Goal: Task Accomplishment & Management: Use online tool/utility

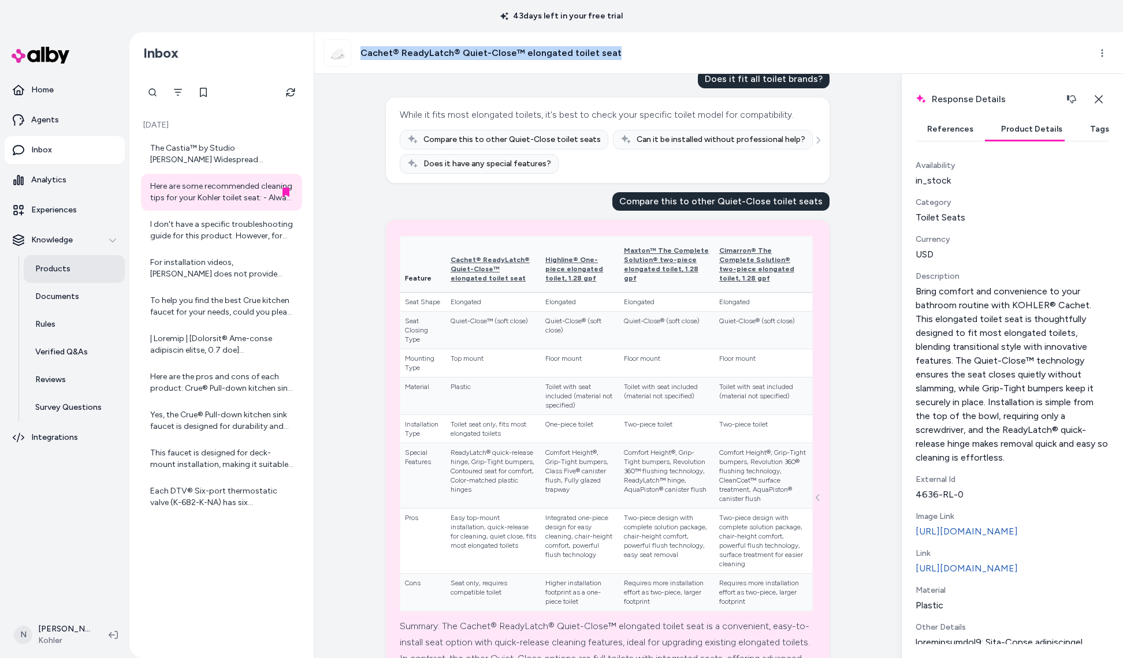
click at [55, 270] on p "Products" at bounding box center [52, 269] width 35 height 12
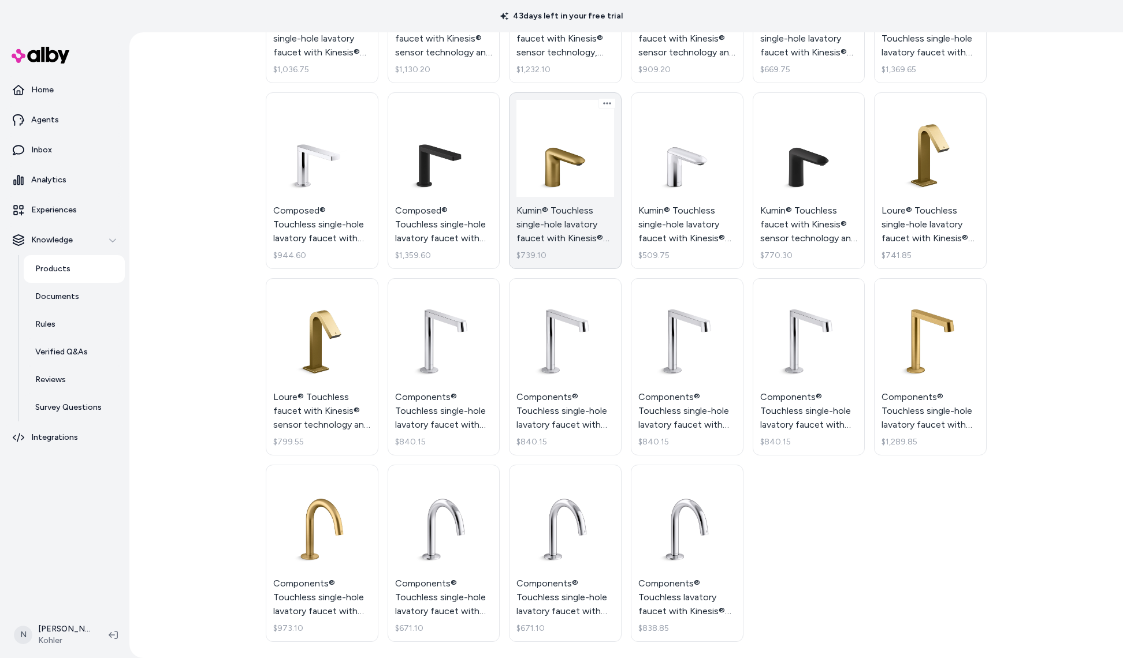
scroll to position [778, 0]
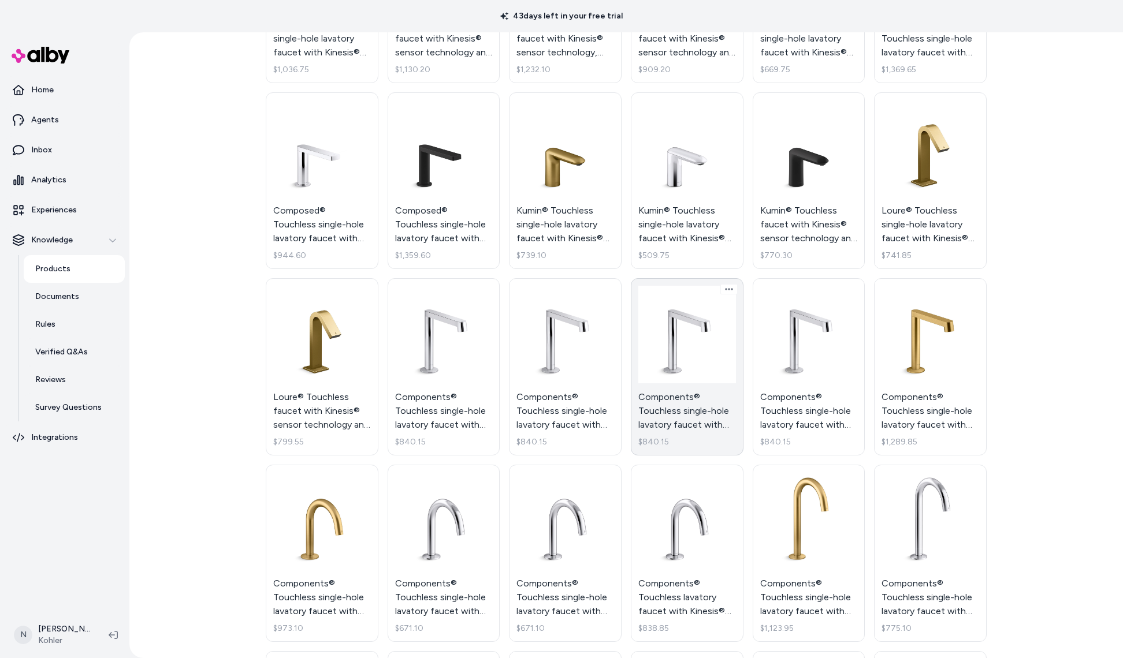
click at [708, 344] on link "Components® Touchless single-hole lavatory faucet with Kinesis® sensor technolo…" at bounding box center [687, 366] width 113 height 177
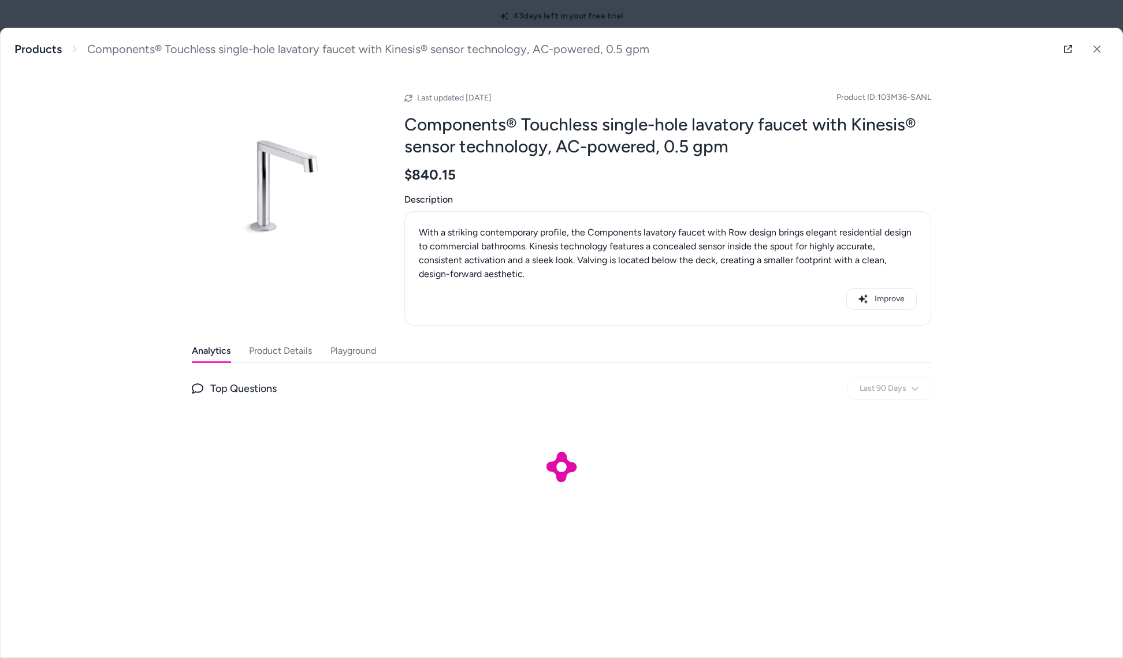
click at [271, 349] on button "Product Details" at bounding box center [280, 351] width 63 height 23
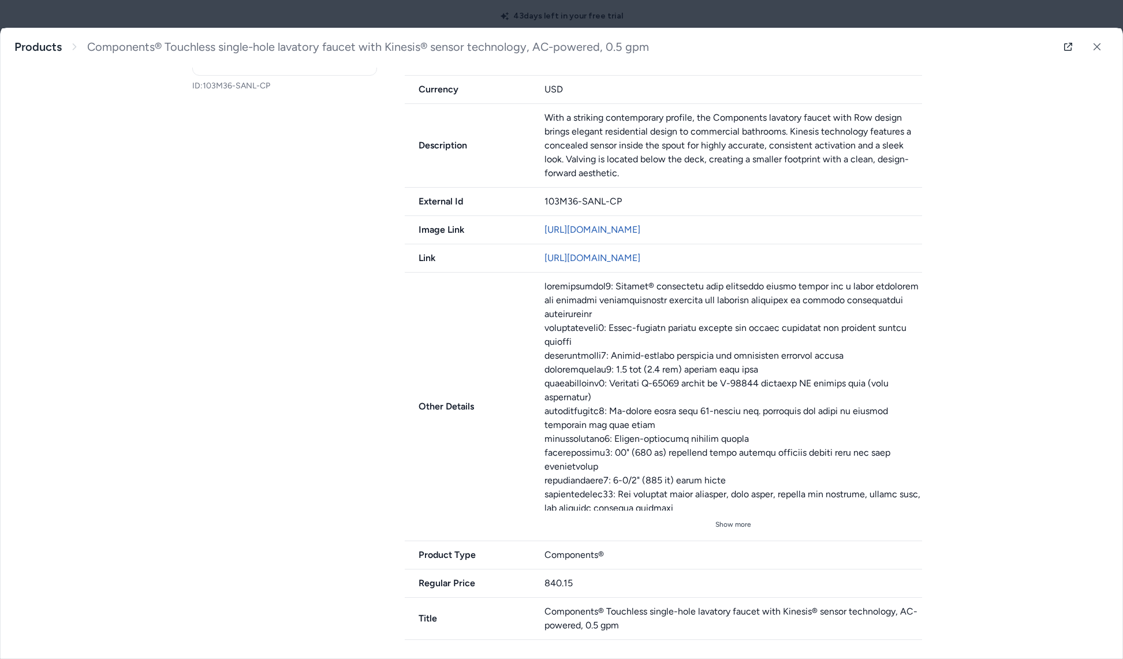
scroll to position [376, 0]
click at [722, 527] on button "Show more" at bounding box center [734, 525] width 378 height 18
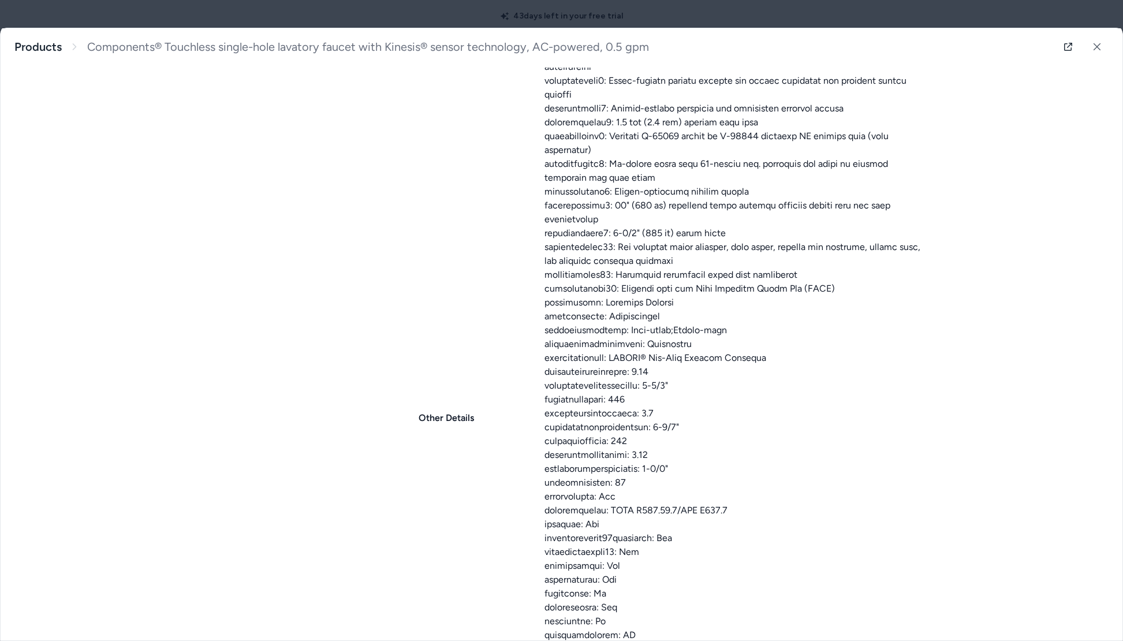
scroll to position [891, 0]
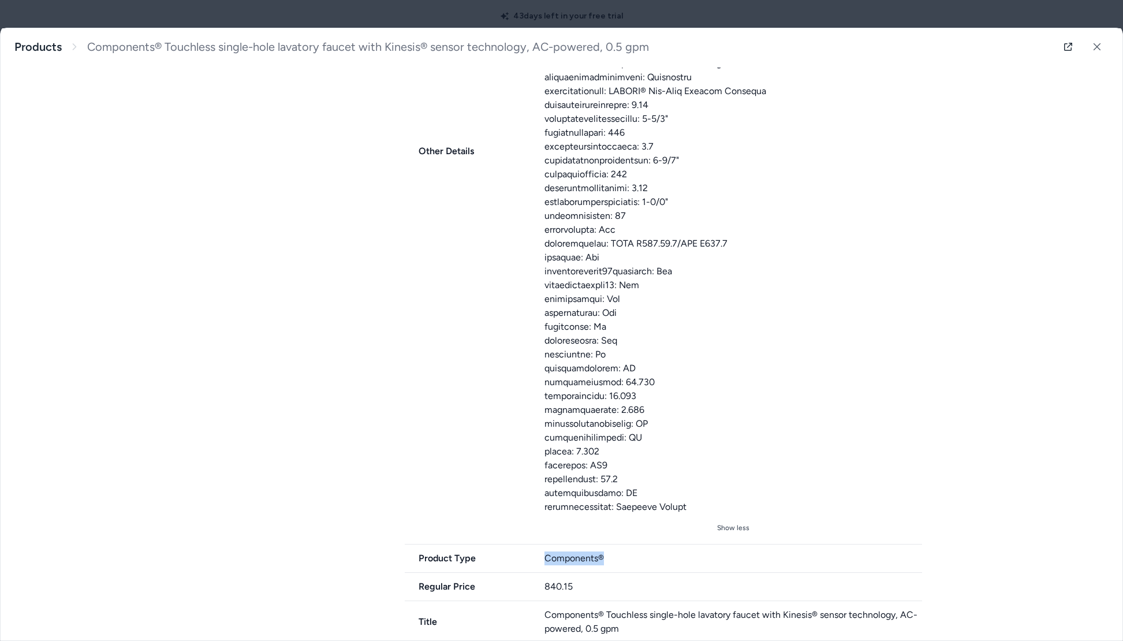
drag, startPoint x: 548, startPoint y: 543, endPoint x: 618, endPoint y: 546, distance: 70.5
click at [619, 552] on div "Components®" at bounding box center [734, 559] width 378 height 14
drag, startPoint x: 478, startPoint y: 545, endPoint x: 422, endPoint y: 546, distance: 55.5
click at [422, 552] on span "Product Type" at bounding box center [468, 559] width 126 height 14
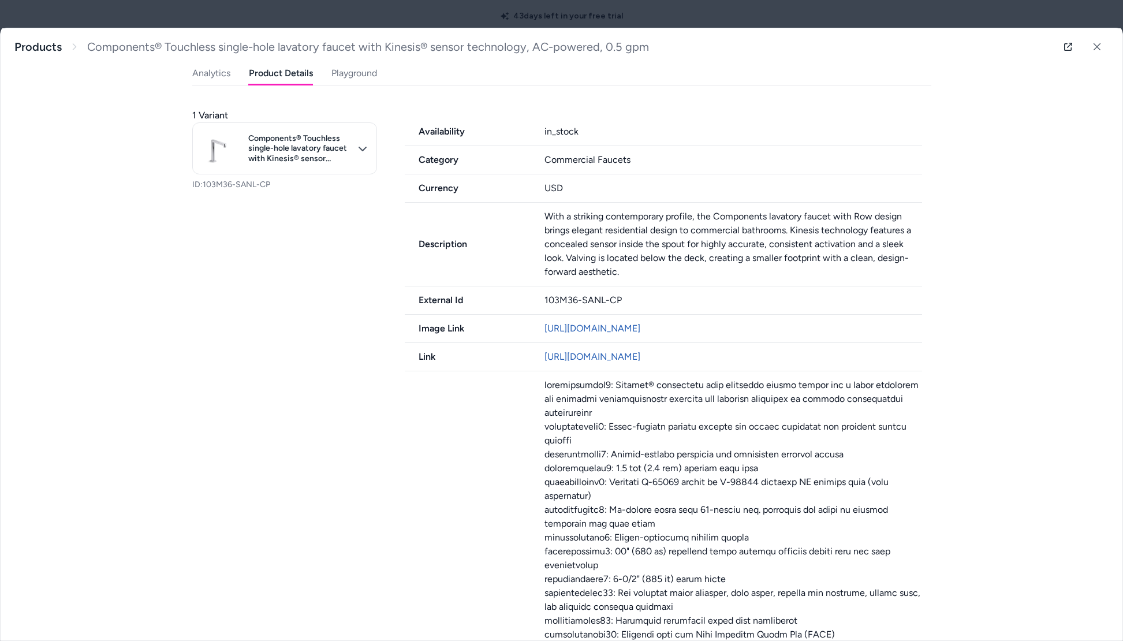
scroll to position [273, 0]
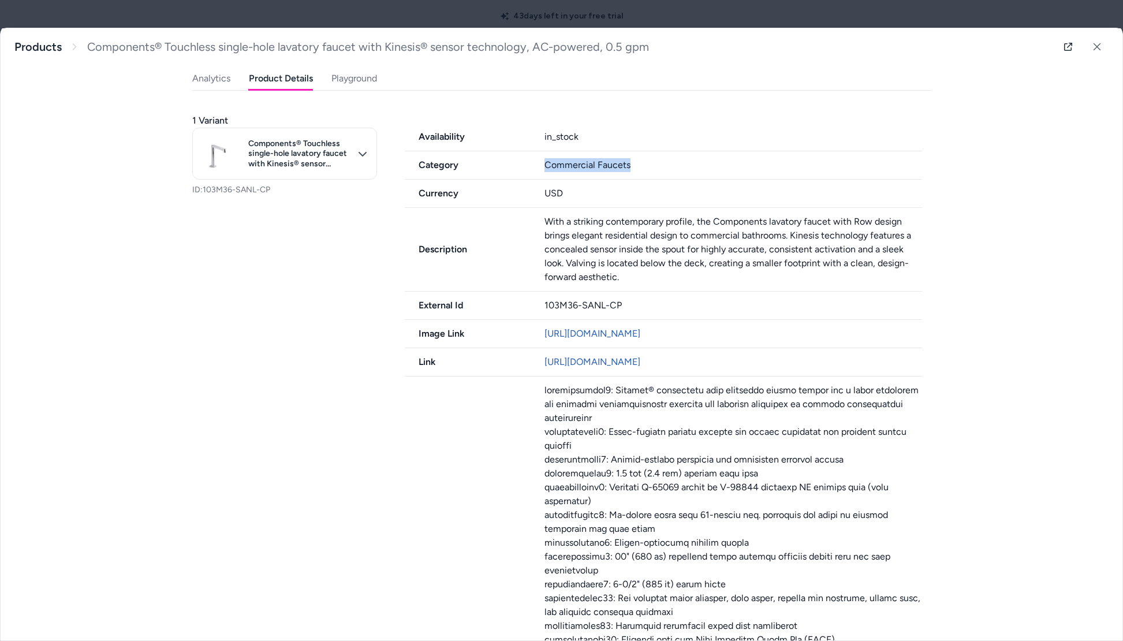
drag, startPoint x: 545, startPoint y: 161, endPoint x: 634, endPoint y: 163, distance: 89.0
click at [634, 163] on div "Commercial Faucets" at bounding box center [734, 165] width 378 height 14
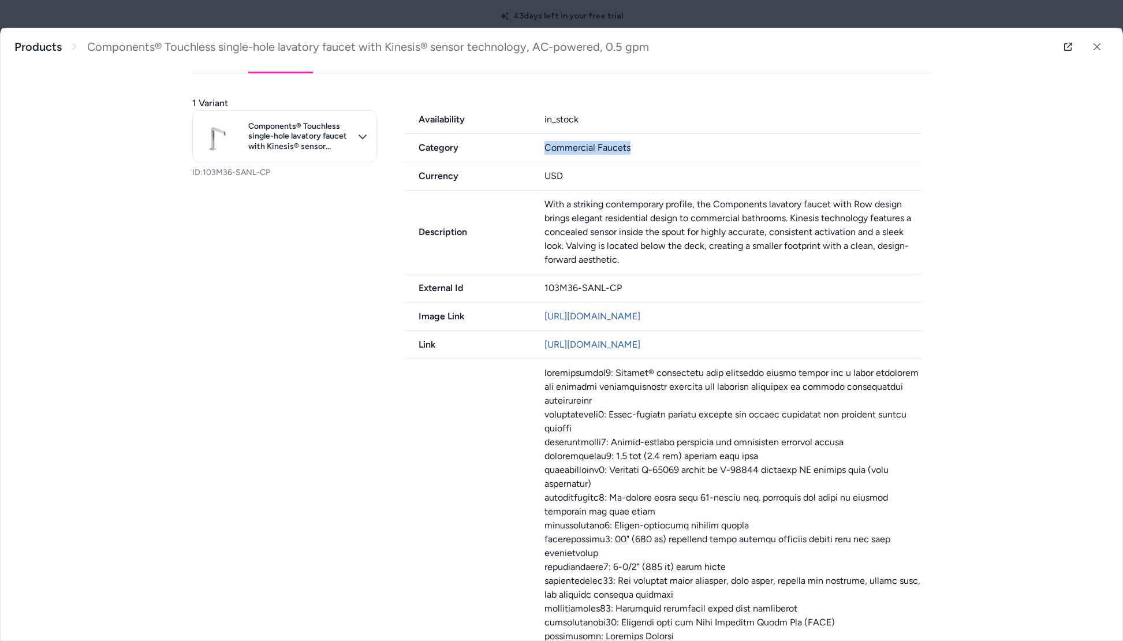
scroll to position [294, 0]
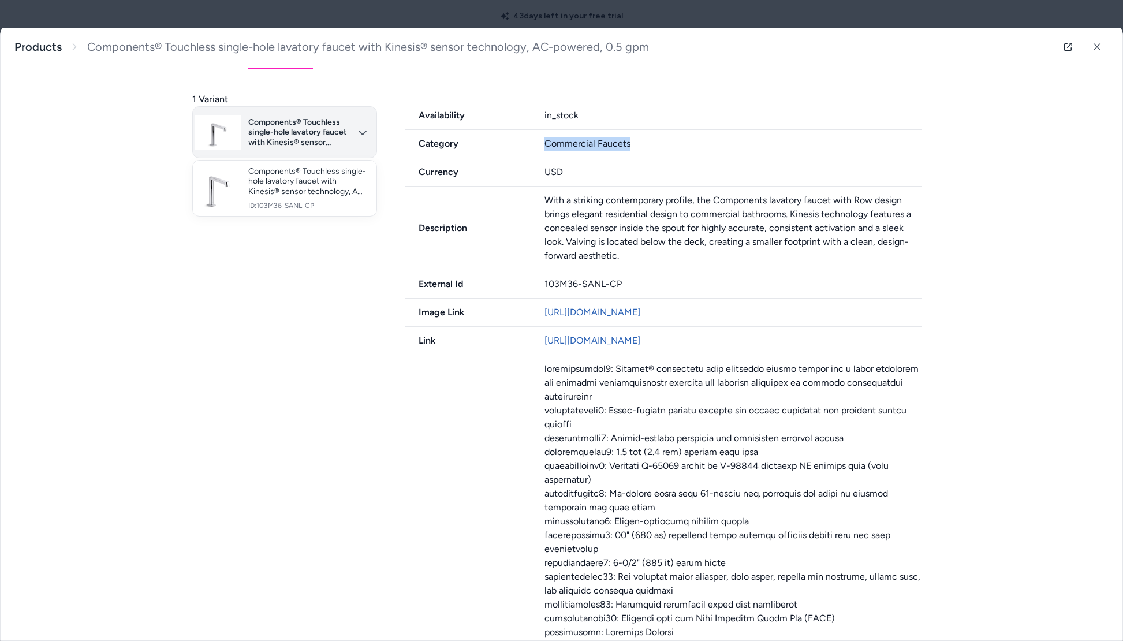
click at [359, 136] on body "43 days left in your free trial Home Agents Inbox Analytics Experiences Knowled…" at bounding box center [561, 320] width 1123 height 641
click at [693, 337] on div at bounding box center [561, 320] width 1123 height 641
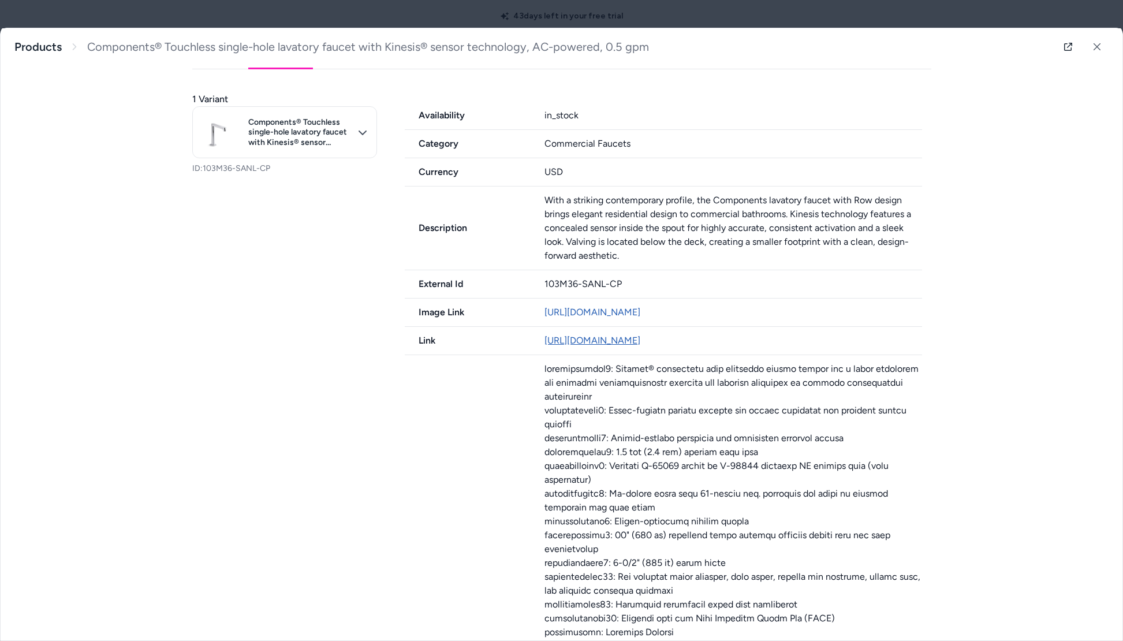
click at [641, 342] on link "[URL][DOMAIN_NAME]" at bounding box center [593, 340] width 96 height 11
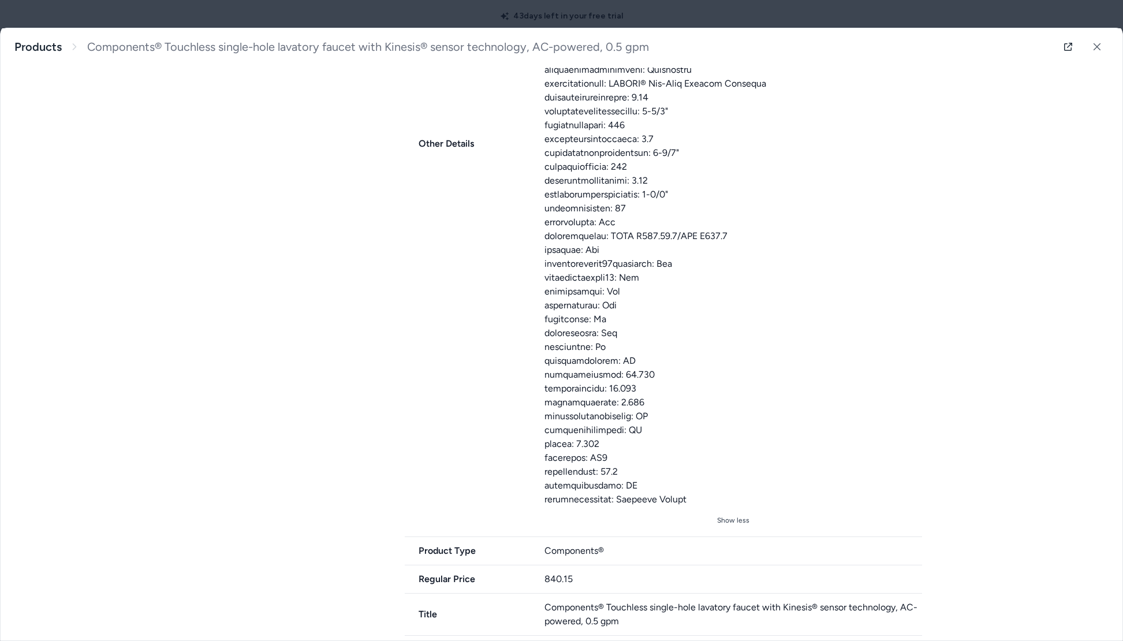
scroll to position [898, 0]
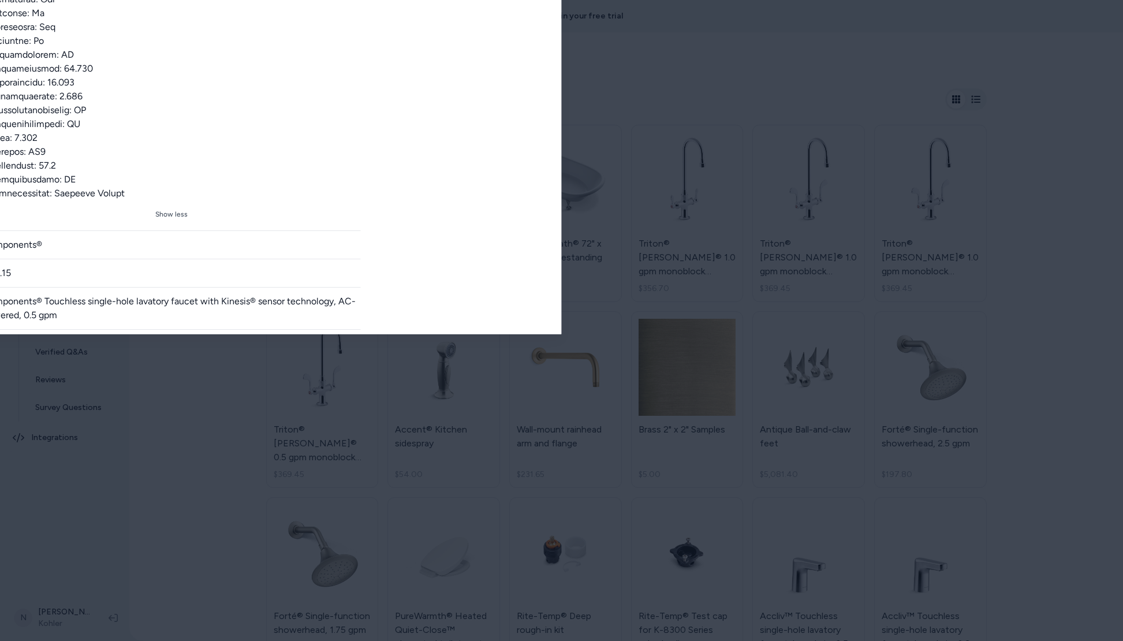
click at [87, 0] on html "43 days left in your free trial Home Agents Inbox Analytics Experiences Knowled…" at bounding box center [561, 320] width 1123 height 641
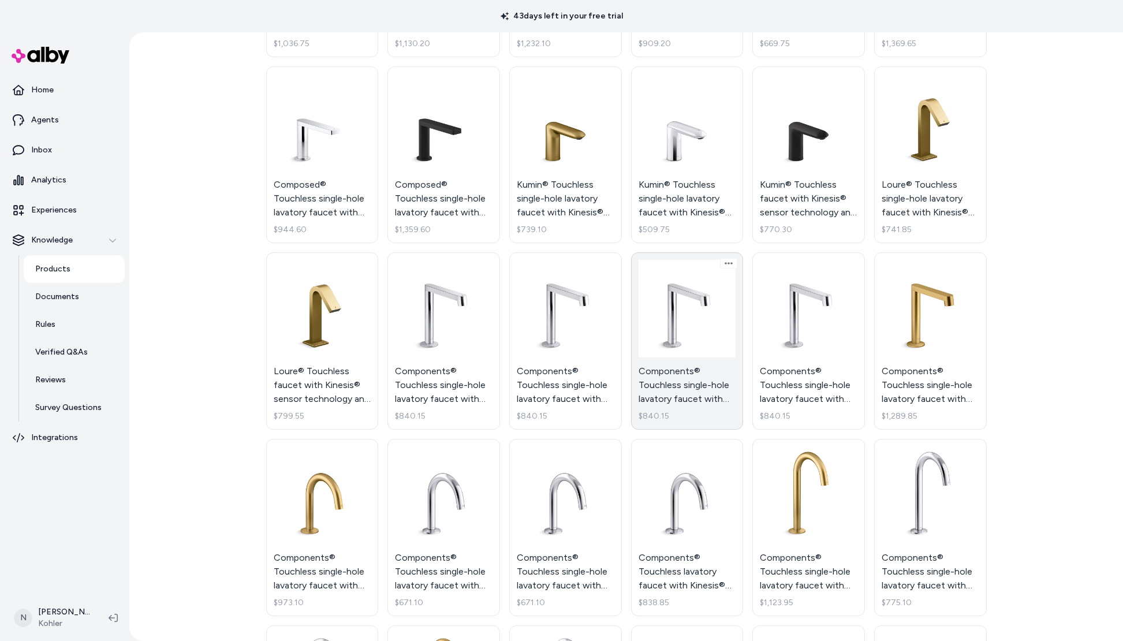
scroll to position [471, 0]
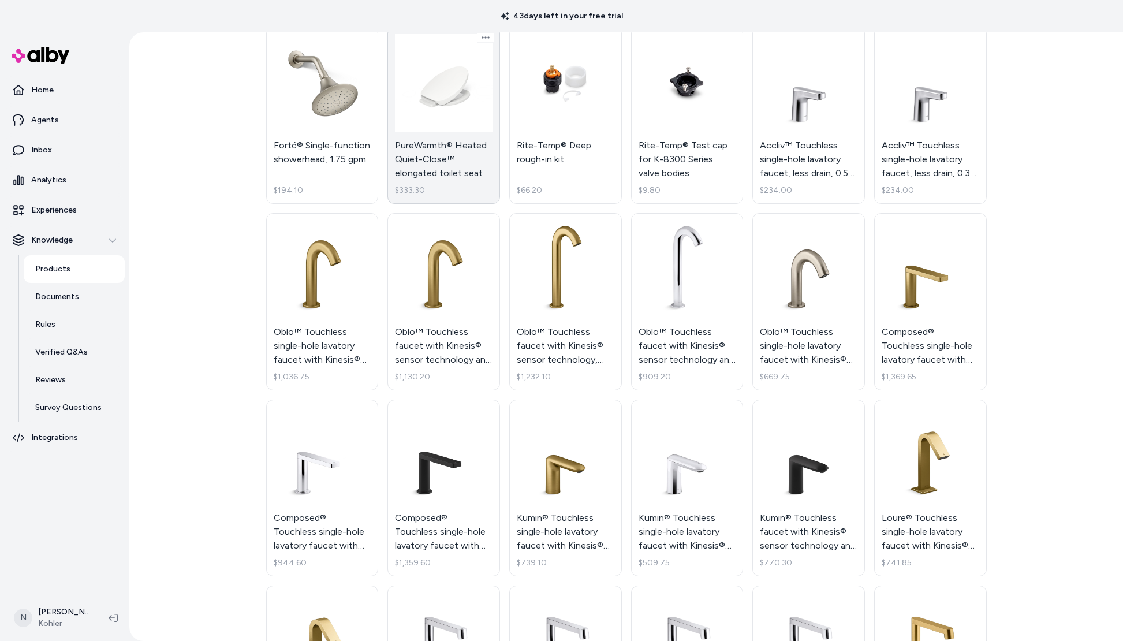
click at [479, 128] on link "PureWarmth® Heated Quiet-Close™ elongated toilet seat $333.30" at bounding box center [444, 115] width 113 height 177
click at [434, 117] on body "43 days left in your free trial Home Agents Inbox Analytics Experiences Knowled…" at bounding box center [561, 320] width 1123 height 641
click at [457, 154] on html "43 days left in your free trial Home Agents Inbox Analytics Experiences Knowled…" at bounding box center [561, 320] width 1123 height 641
click at [437, 131] on html "43 days left in your free trial Home Agents Inbox Analytics Experiences Knowled…" at bounding box center [561, 320] width 1123 height 641
click at [1045, 147] on div "Products Custom Design $699.00 Toilet Install Service $399.00 Birthday Bath® 72…" at bounding box center [626, 336] width 994 height 609
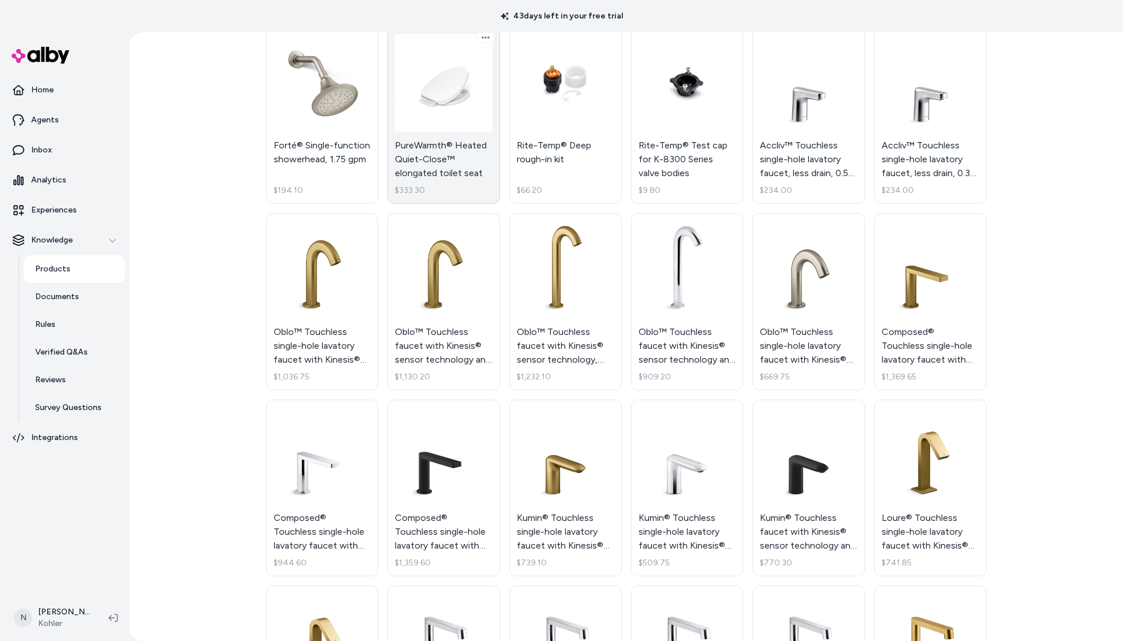
click at [433, 168] on link "PureWarmth® Heated Quiet-Close™ elongated toilet seat $333.30" at bounding box center [444, 115] width 113 height 177
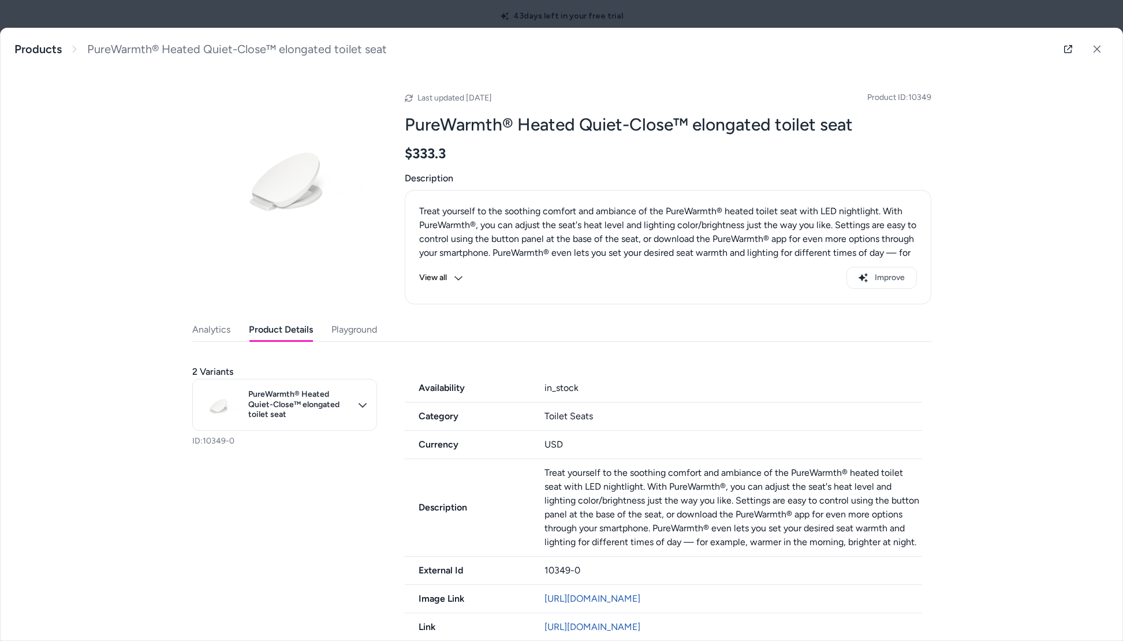
click at [273, 333] on button "Product Details" at bounding box center [281, 329] width 64 height 23
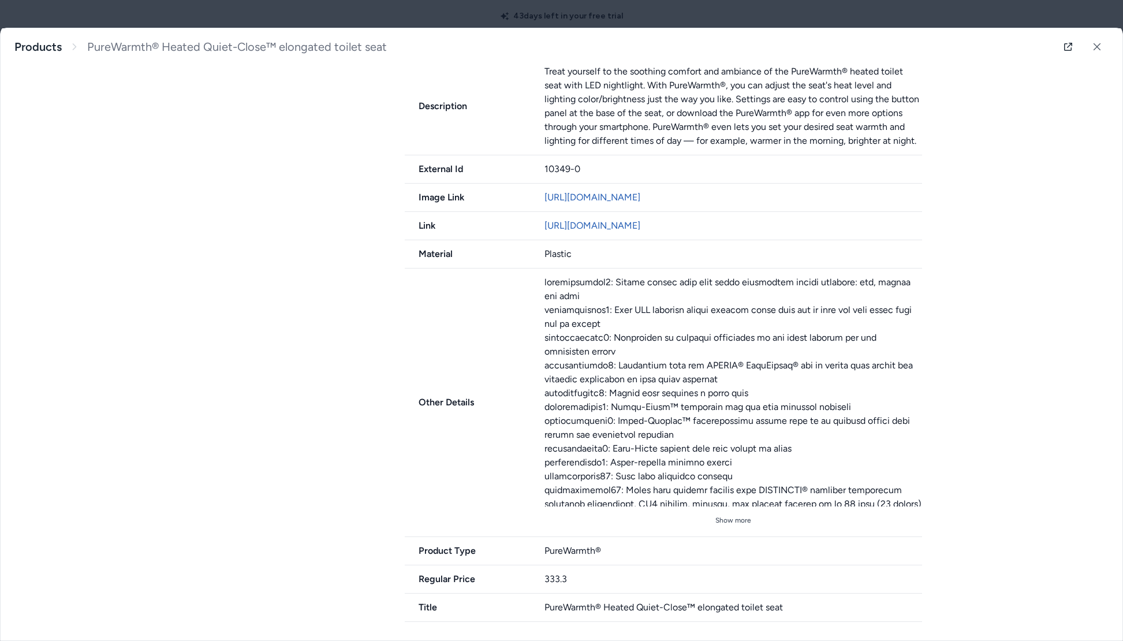
scroll to position [401, 0]
click at [743, 518] on button "Show more" at bounding box center [734, 521] width 378 height 18
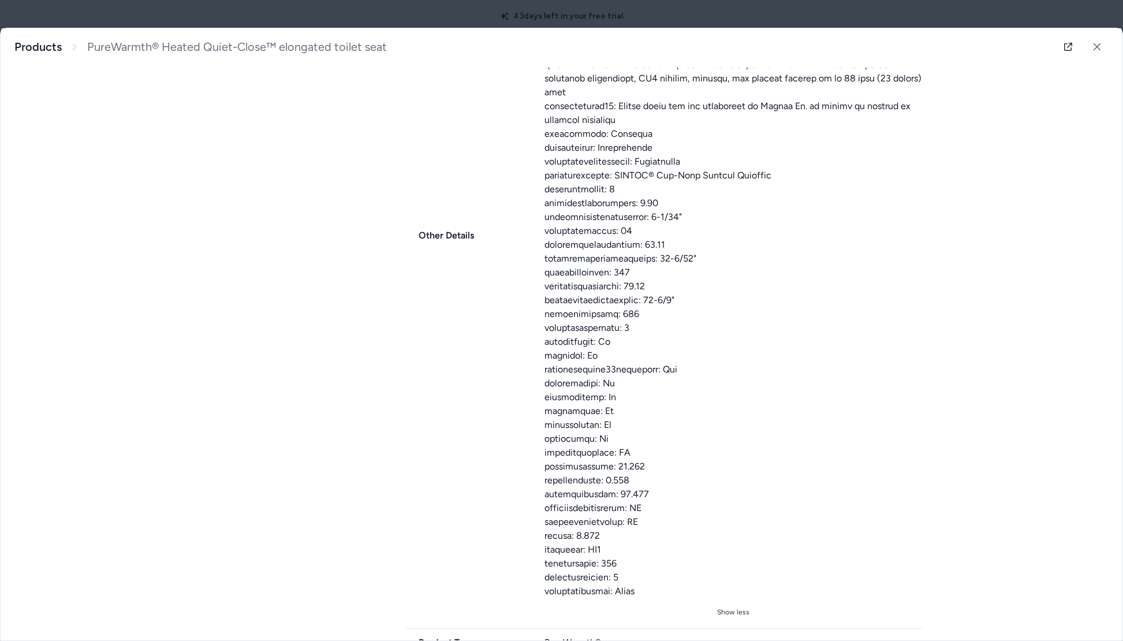
scroll to position [826, 0]
click at [1111, 51] on div "PureWarmth® Heated Quiet-Close™ elongated toilet seat Treat yourself to the soo…" at bounding box center [562, 47] width 1122 height 42
click at [1104, 47] on button at bounding box center [1097, 46] width 23 height 23
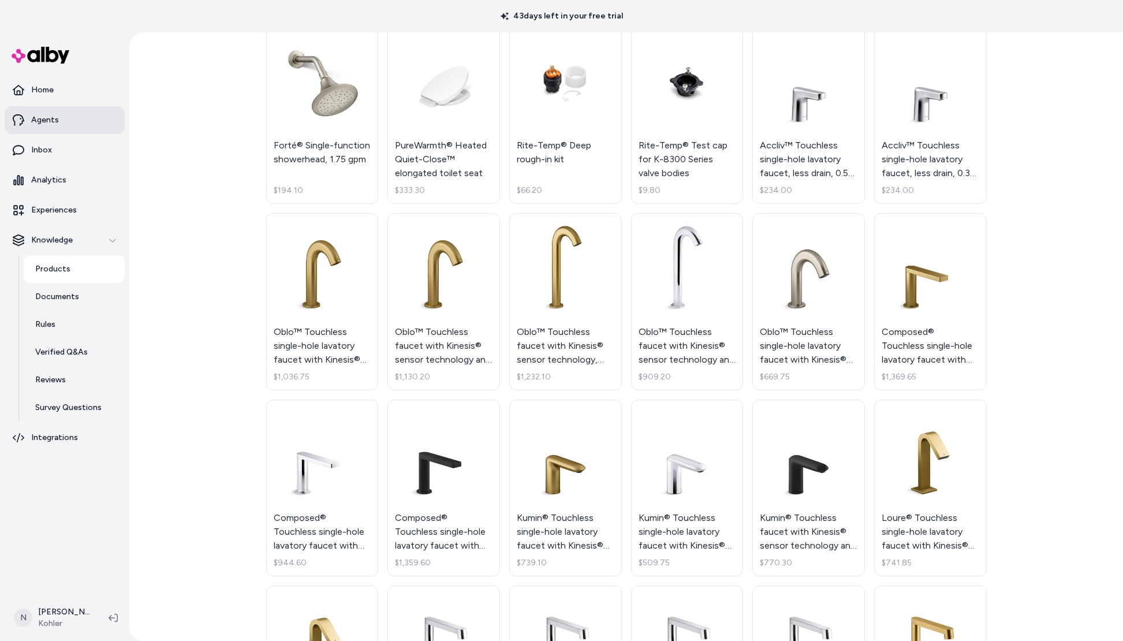
click at [44, 120] on p "Agents" at bounding box center [45, 120] width 28 height 12
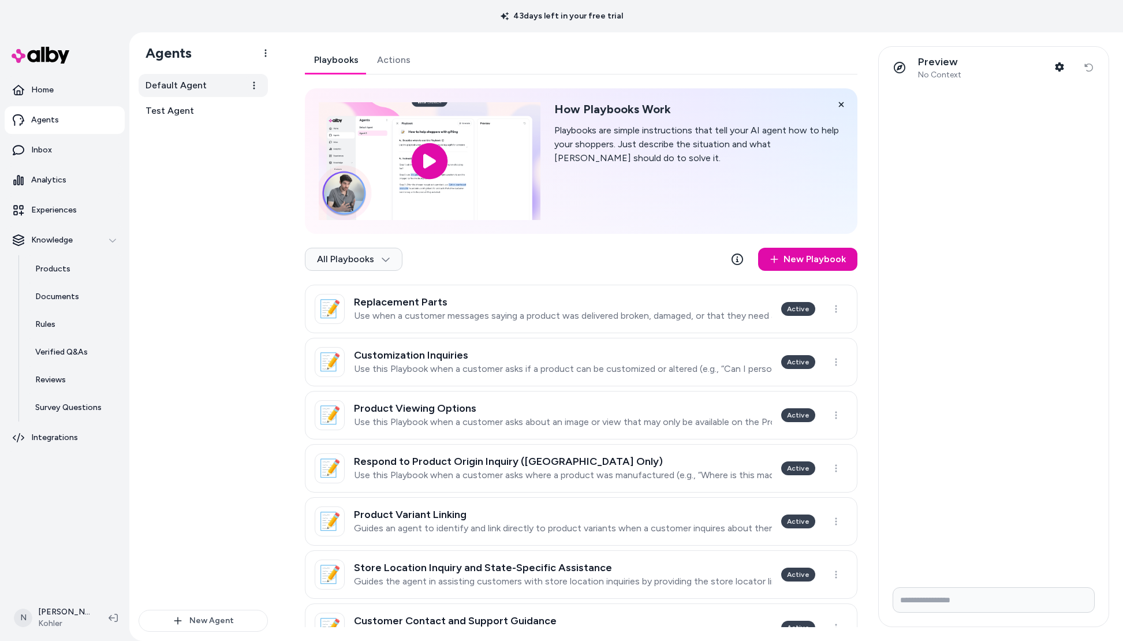
click at [211, 93] on link "Default Agent" at bounding box center [203, 85] width 129 height 23
click at [72, 144] on link "Inbox" at bounding box center [65, 150] width 120 height 28
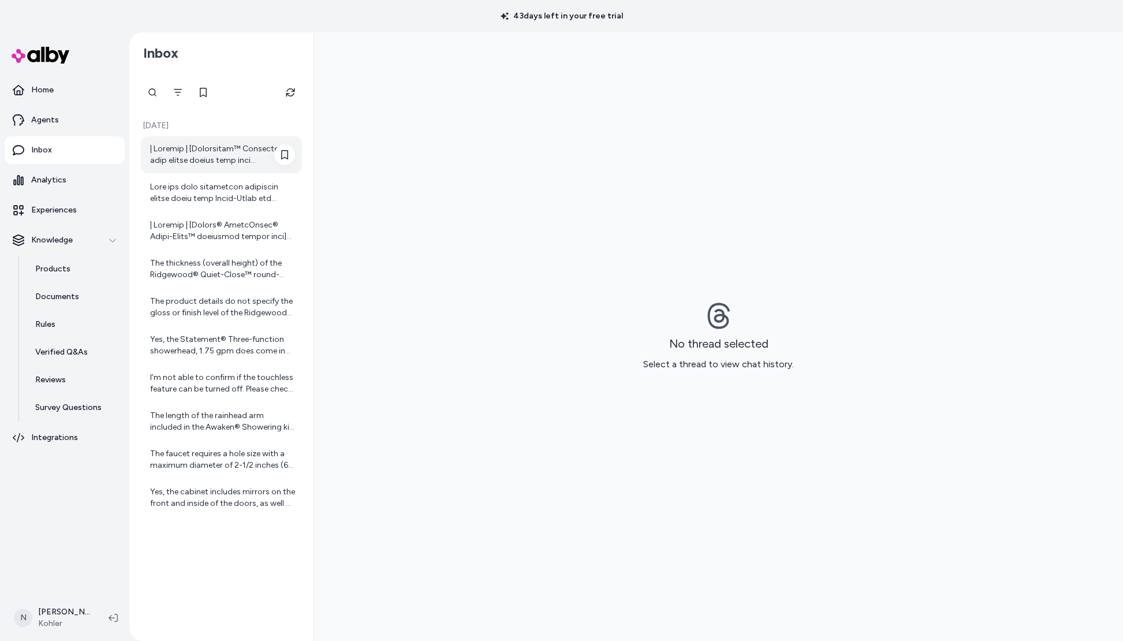
click at [215, 163] on div at bounding box center [222, 154] width 145 height 23
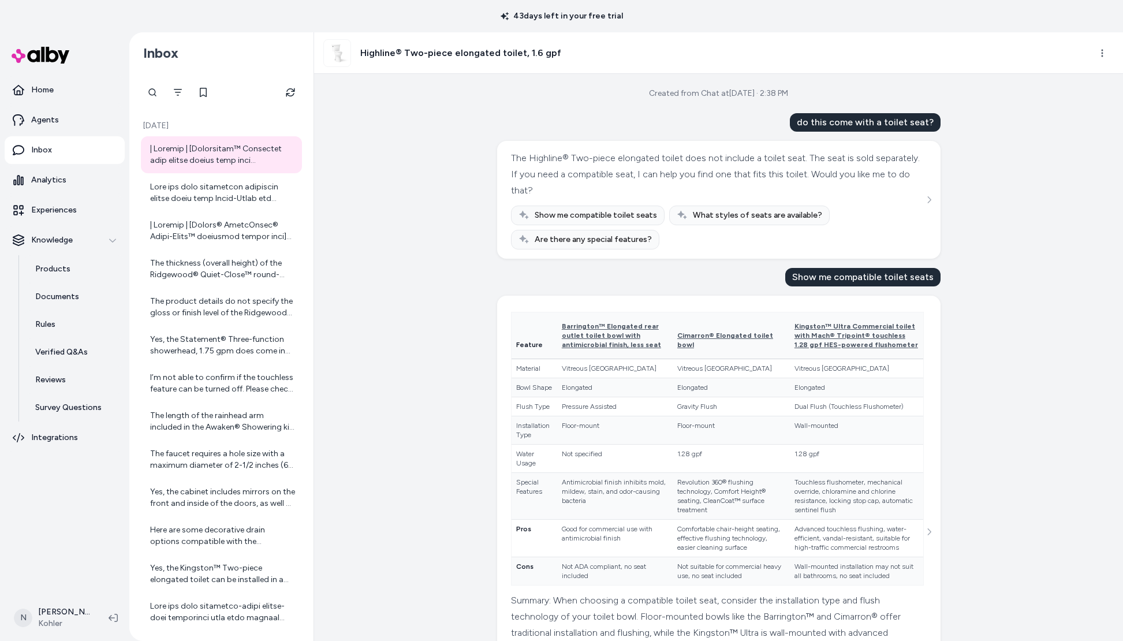
click at [478, 58] on h3 "Highline® Two-piece elongated toilet, 1.6 gpf" at bounding box center [460, 53] width 201 height 14
click at [1101, 56] on html "43 days left in your free trial Home Agents Inbox Analytics Experiences Knowled…" at bounding box center [561, 320] width 1123 height 641
drag, startPoint x: 929, startPoint y: 540, endPoint x: 929, endPoint y: 533, distance: 7.5
click at [929, 534] on html "43 days left in your free trial Home Agents Inbox Analytics Experiences Knowled…" at bounding box center [561, 320] width 1123 height 641
click at [929, 533] on icon "See more" at bounding box center [929, 532] width 8 height 8
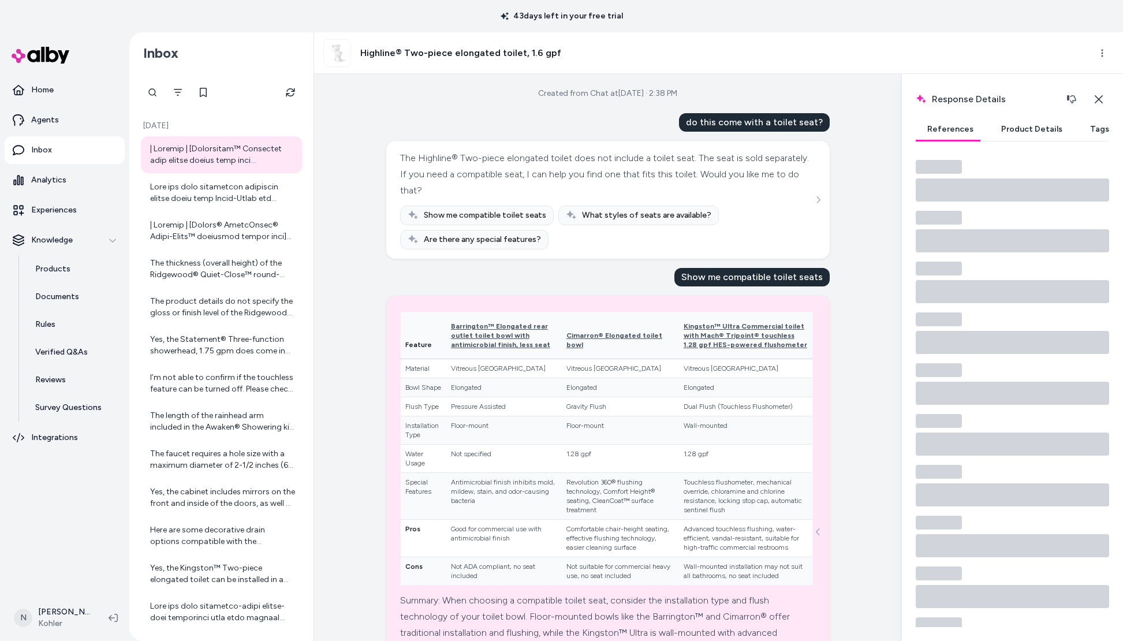
click at [1028, 135] on button "Product Details" at bounding box center [1032, 129] width 84 height 23
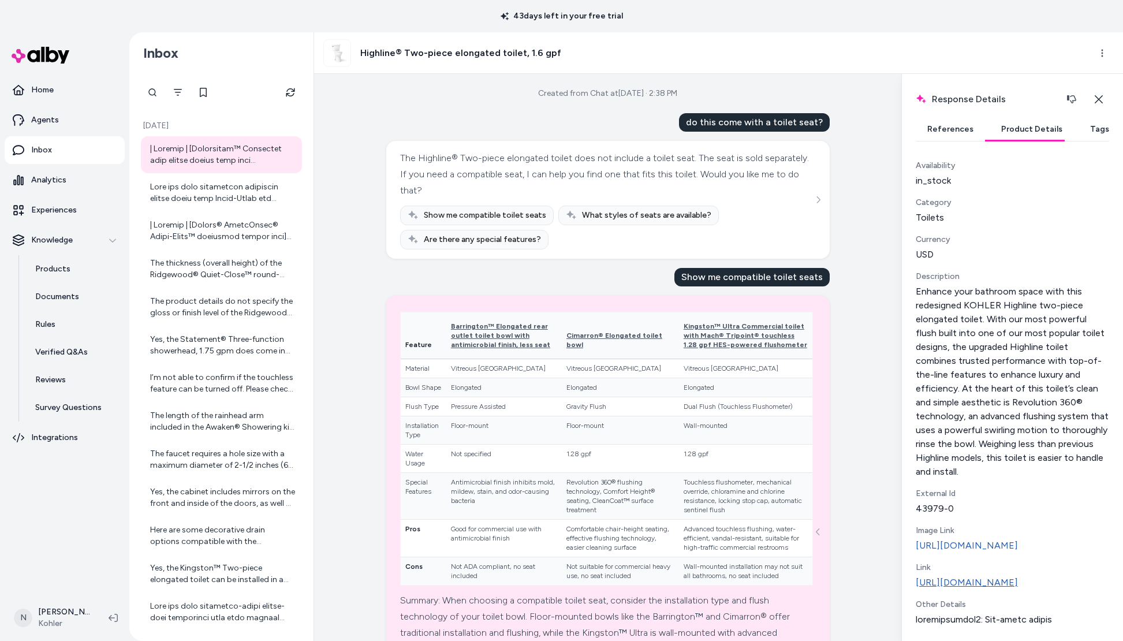
click at [1010, 590] on link "[URL][DOMAIN_NAME]" at bounding box center [1012, 583] width 193 height 14
click at [67, 264] on p "Products" at bounding box center [52, 269] width 35 height 12
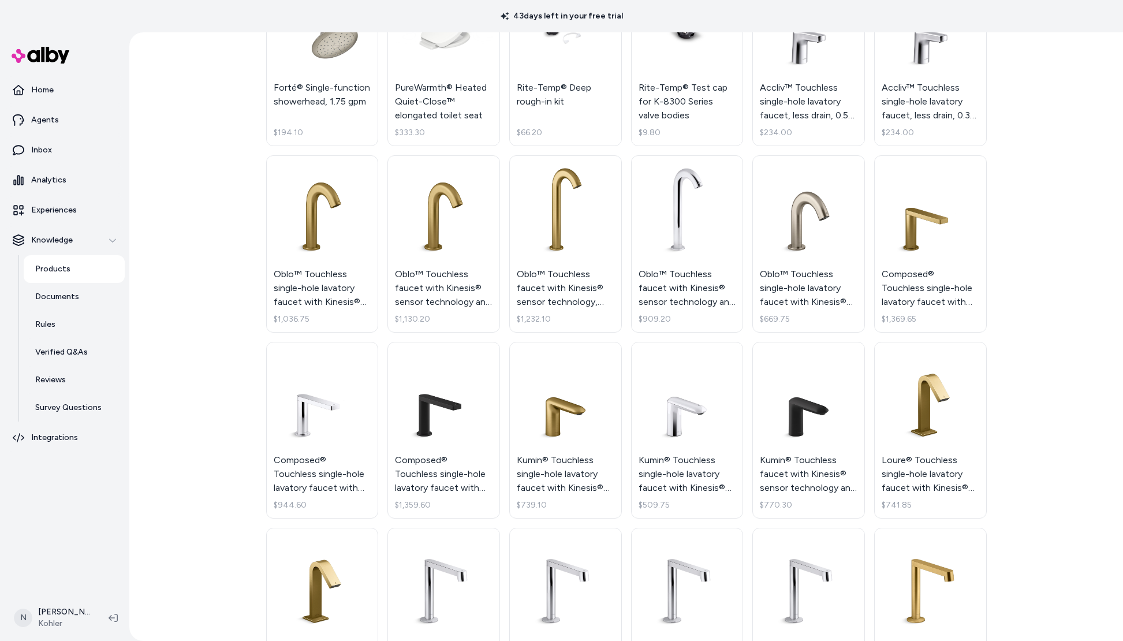
scroll to position [575, 0]
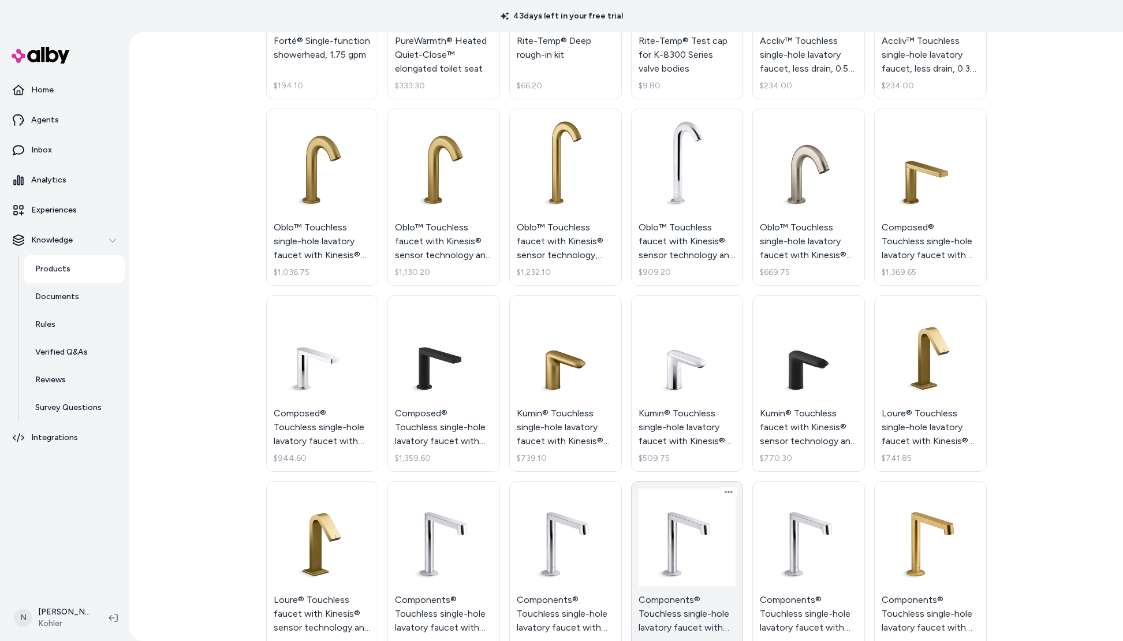
click at [698, 534] on link "Components® Touchless single-hole lavatory faucet with Kinesis® sensor technolo…" at bounding box center [687, 569] width 113 height 177
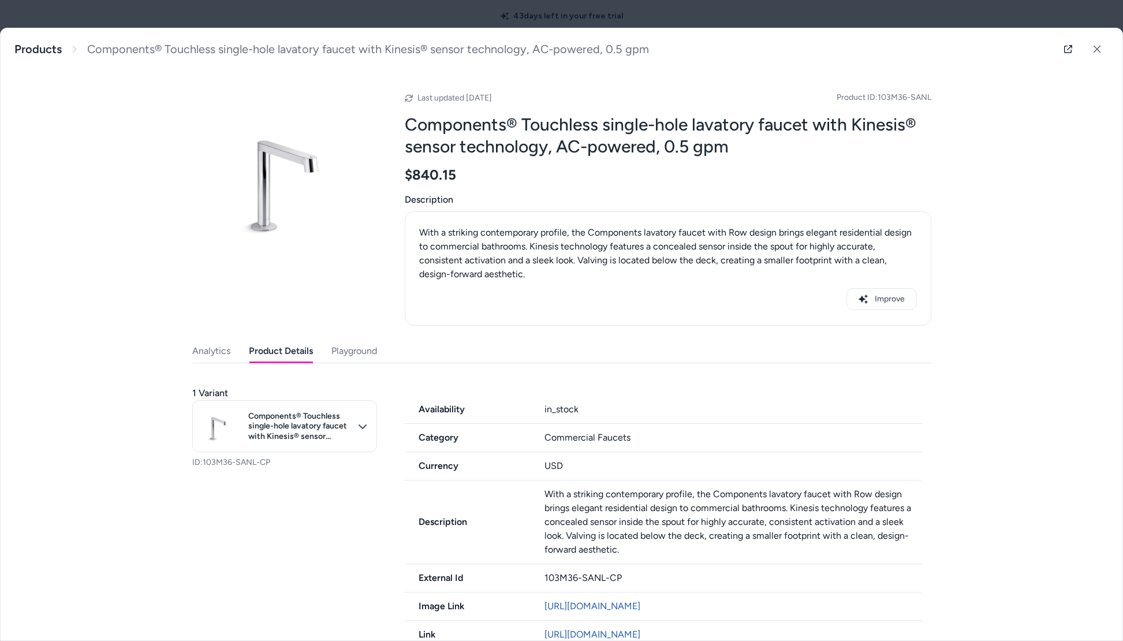
click at [285, 358] on button "Product Details" at bounding box center [281, 351] width 64 height 23
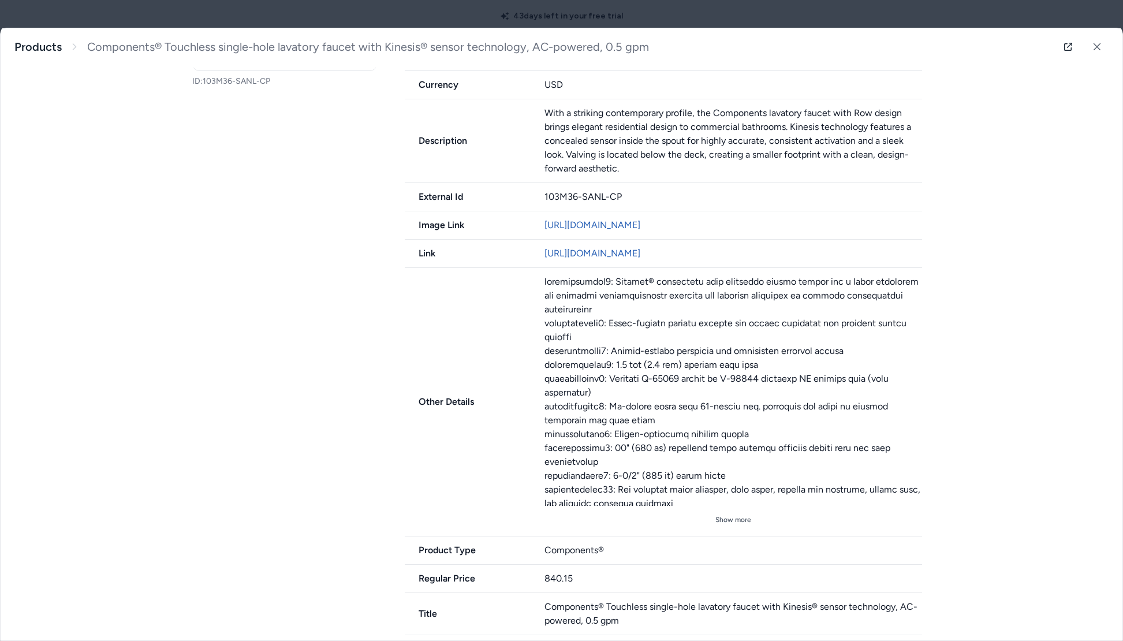
scroll to position [384, 0]
click at [1102, 42] on button at bounding box center [1097, 46] width 23 height 23
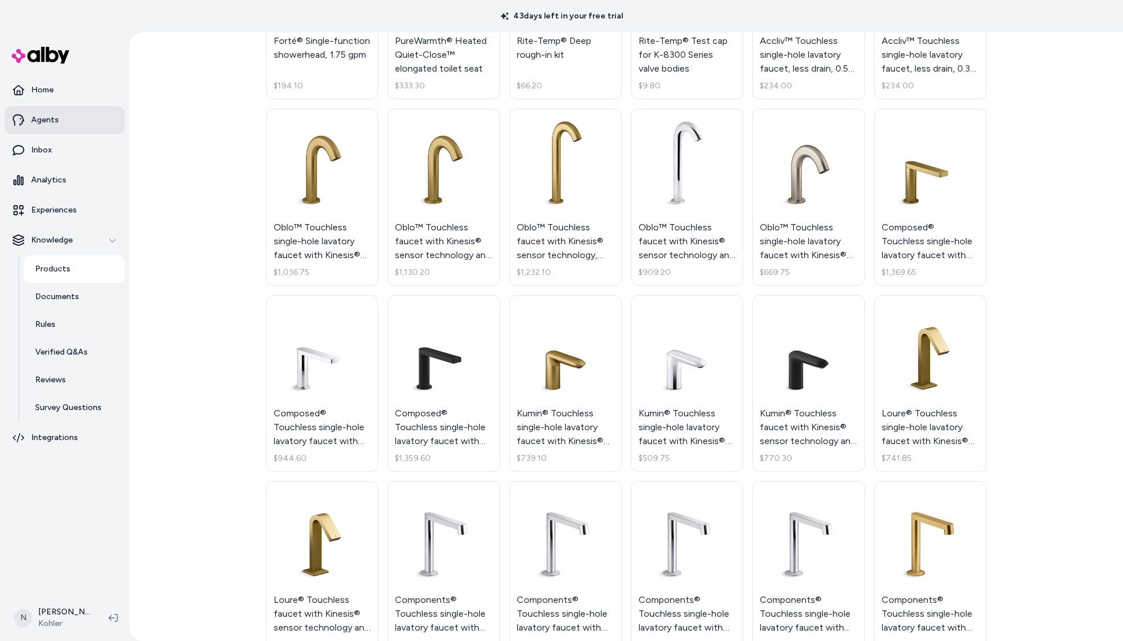
click at [29, 124] on link "Agents" at bounding box center [65, 120] width 120 height 28
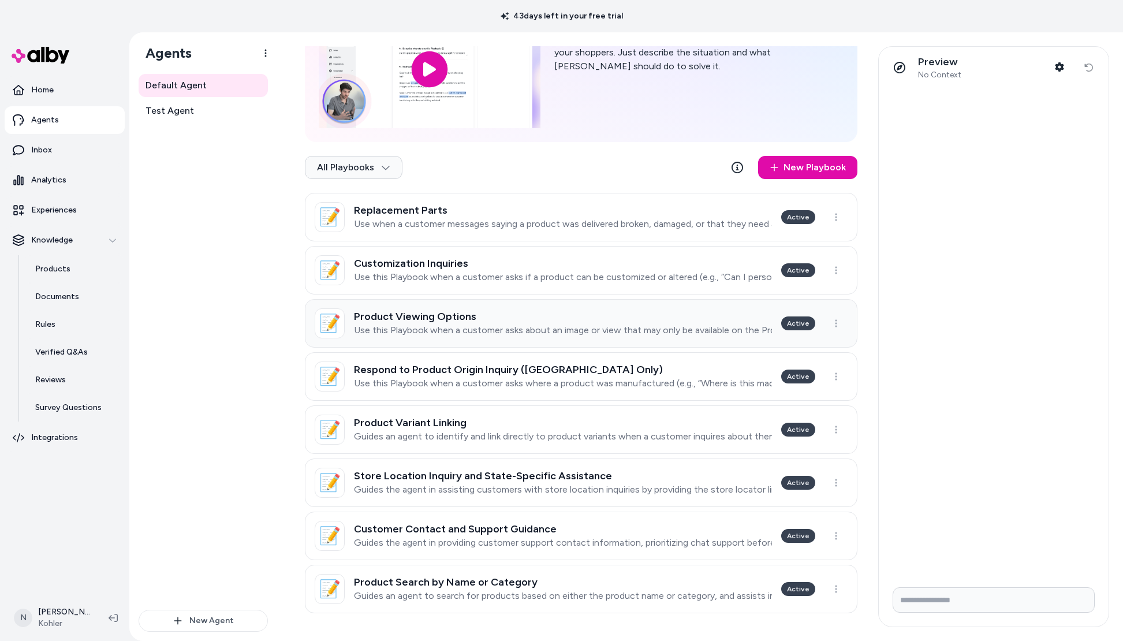
scroll to position [92, 0]
click at [584, 202] on link "📝 Replacement Parts Use when a customer messages saying a product was delivered…" at bounding box center [581, 217] width 553 height 49
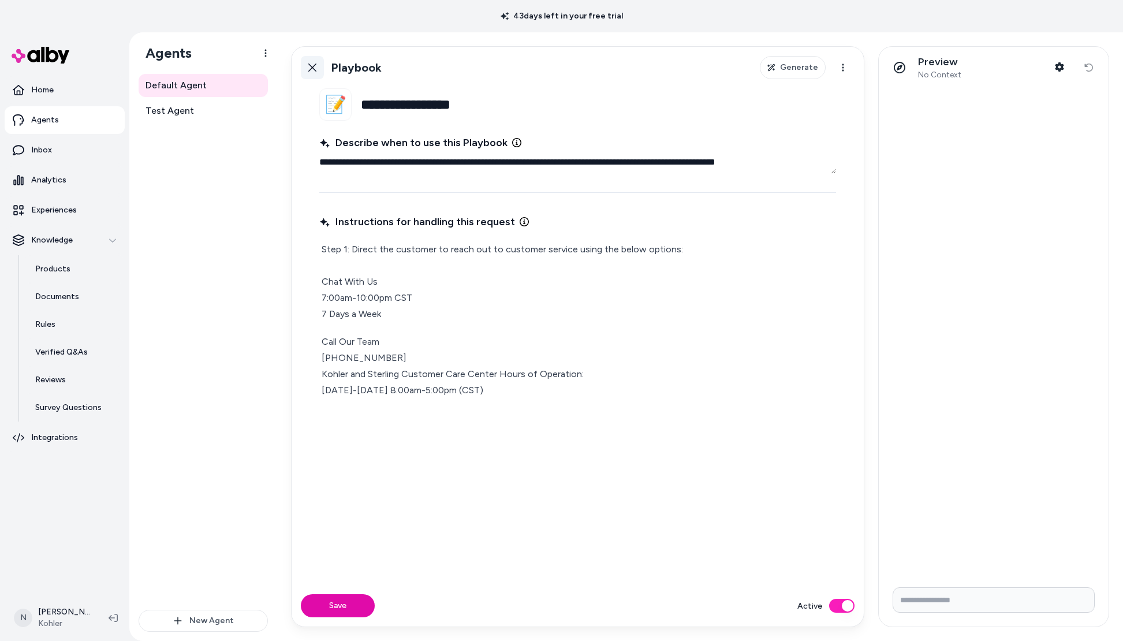
click at [312, 65] on icon at bounding box center [312, 67] width 9 height 9
click at [312, 70] on html "**********" at bounding box center [561, 320] width 1123 height 641
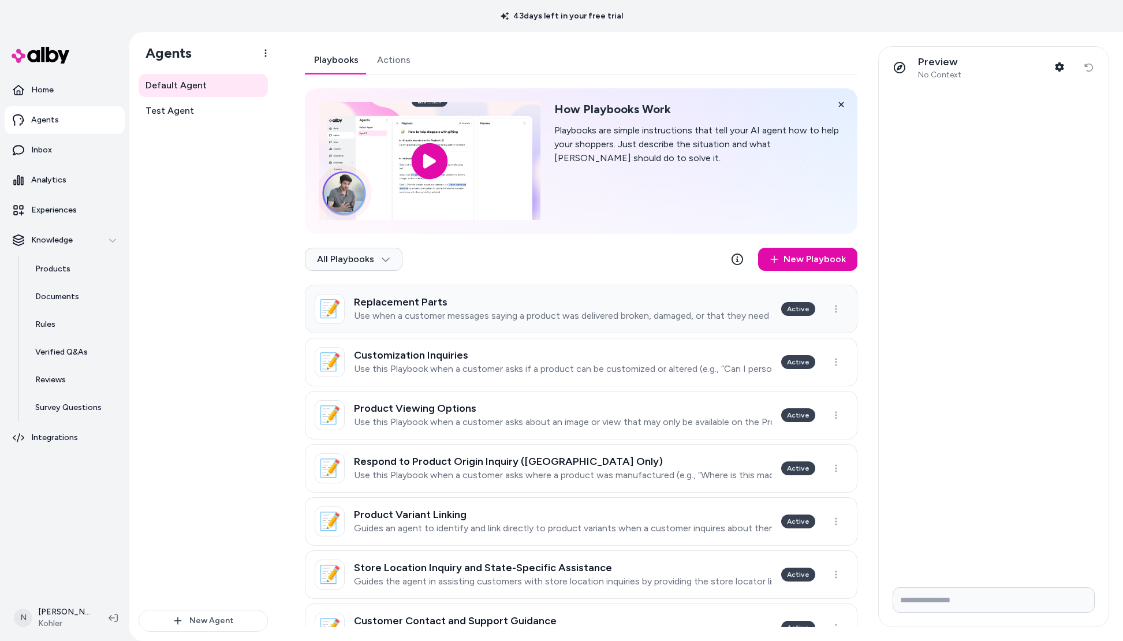
click at [438, 303] on h3 "Replacement Parts" at bounding box center [563, 302] width 418 height 12
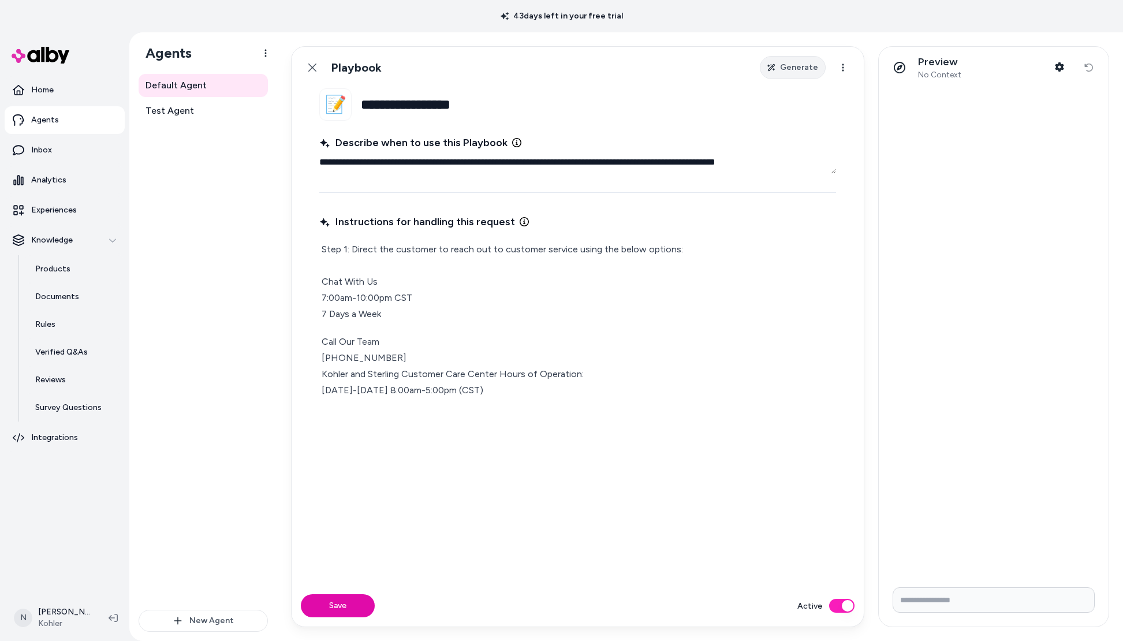
click at [793, 64] on span "Generate" at bounding box center [799, 68] width 38 height 12
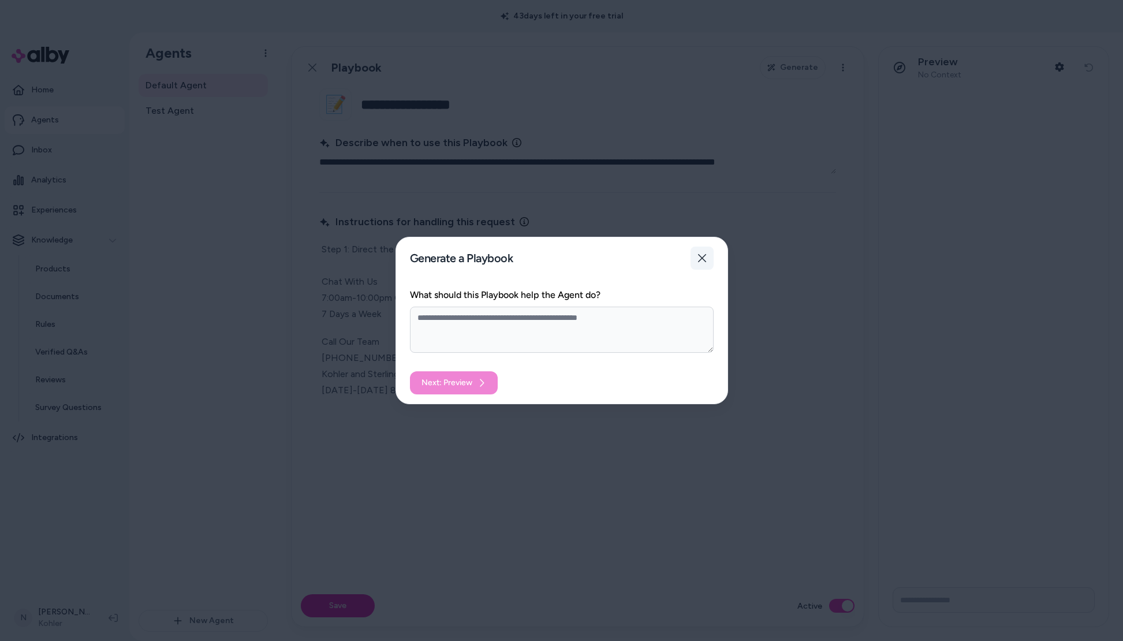
click at [706, 254] on icon "button" at bounding box center [702, 258] width 9 height 9
type textarea "*"
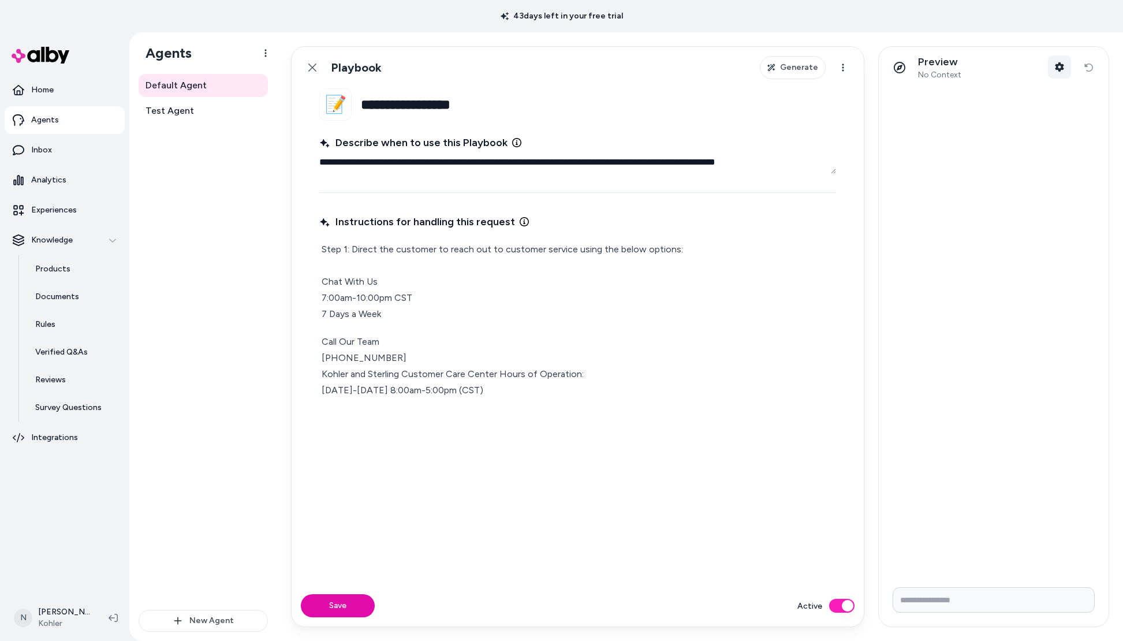
click at [1066, 68] on button "Shopper Context" at bounding box center [1059, 66] width 23 height 23
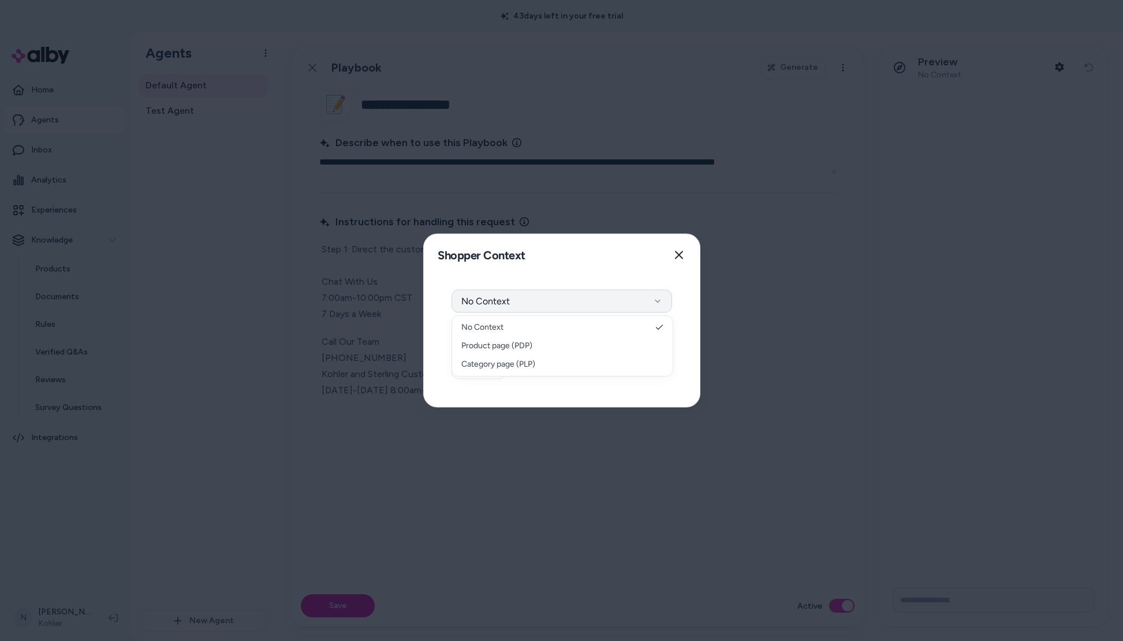
click at [667, 301] on button "No Context" at bounding box center [562, 301] width 221 height 23
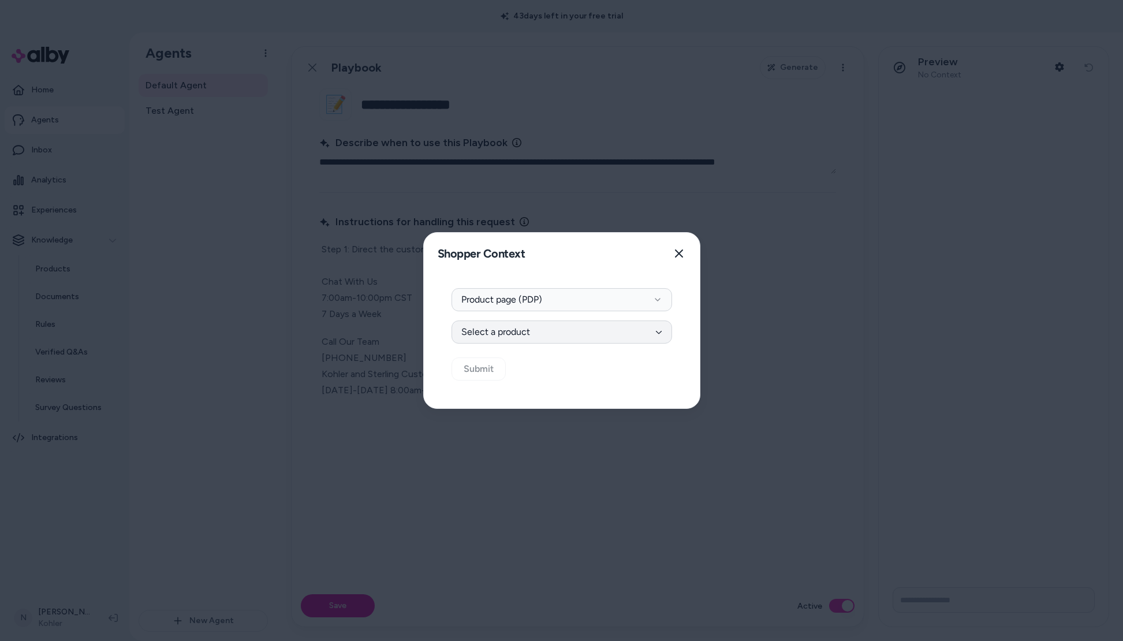
click at [526, 334] on button "Select a product" at bounding box center [562, 332] width 221 height 23
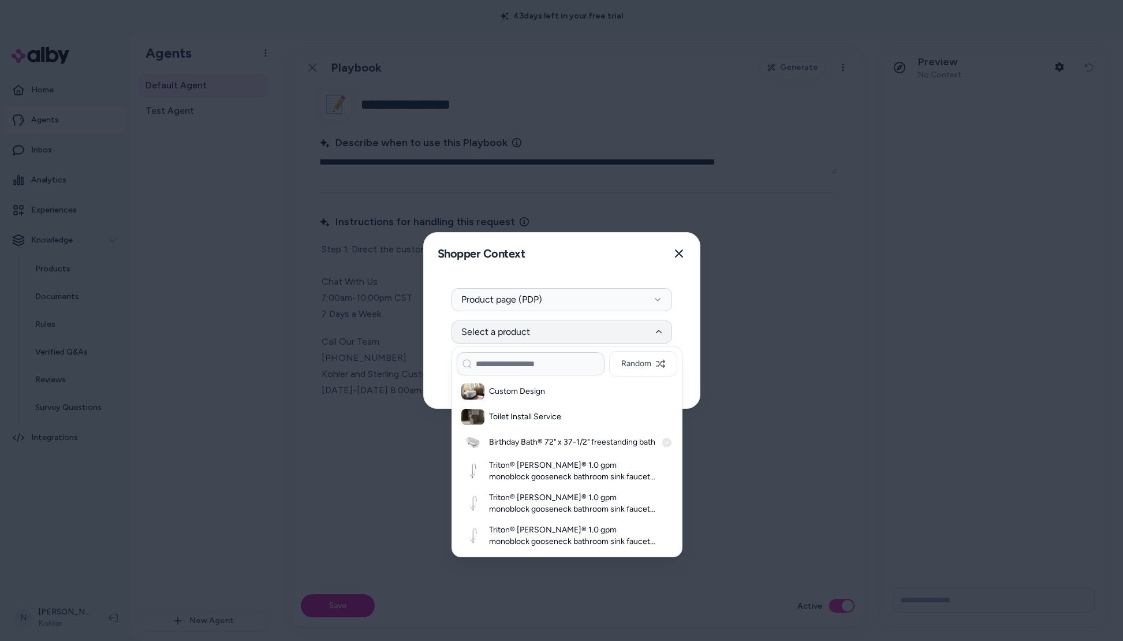
click at [553, 442] on h3 "Birthday Bath® 72" x 37-1/2" freestanding bath" at bounding box center [572, 443] width 167 height 12
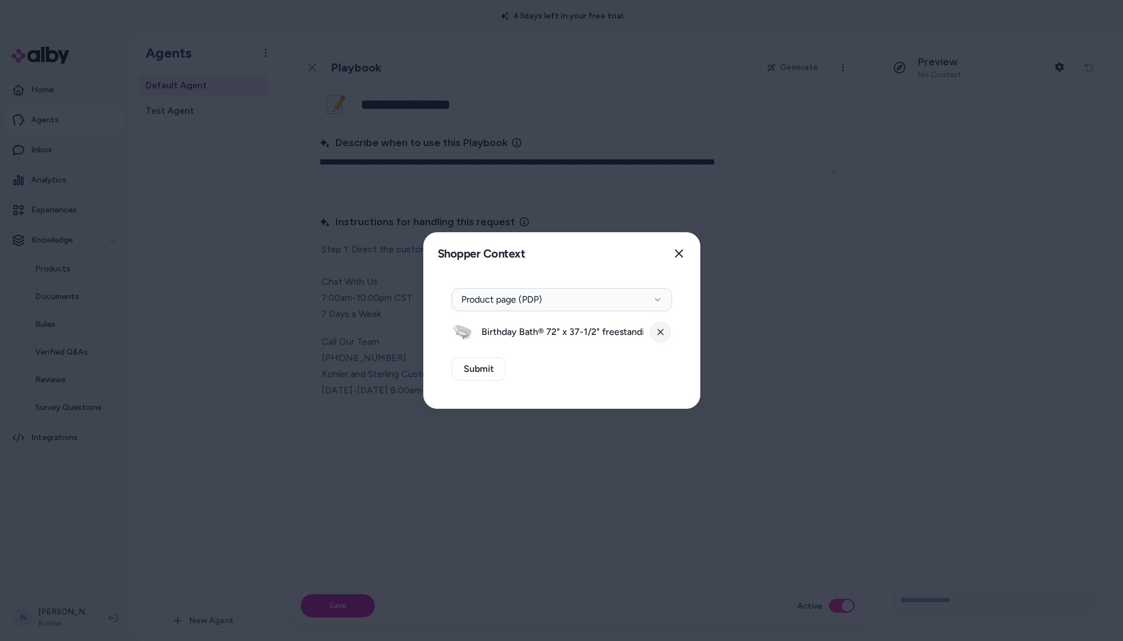
click at [654, 336] on button at bounding box center [660, 332] width 21 height 21
click at [642, 336] on button "Select a product" at bounding box center [562, 332] width 221 height 23
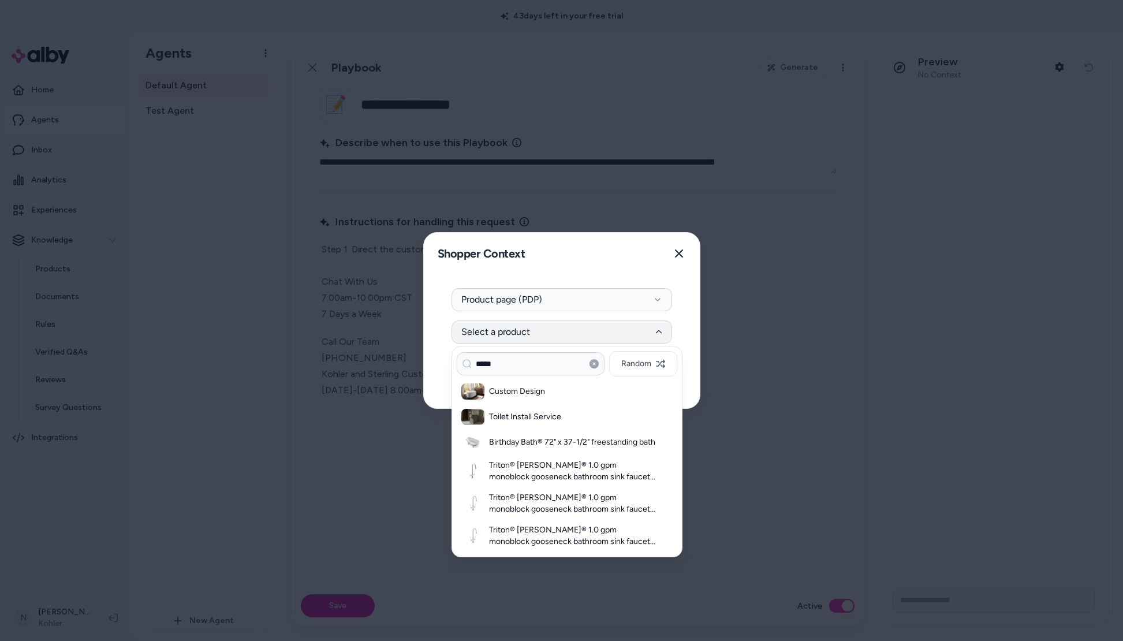
type input "*****"
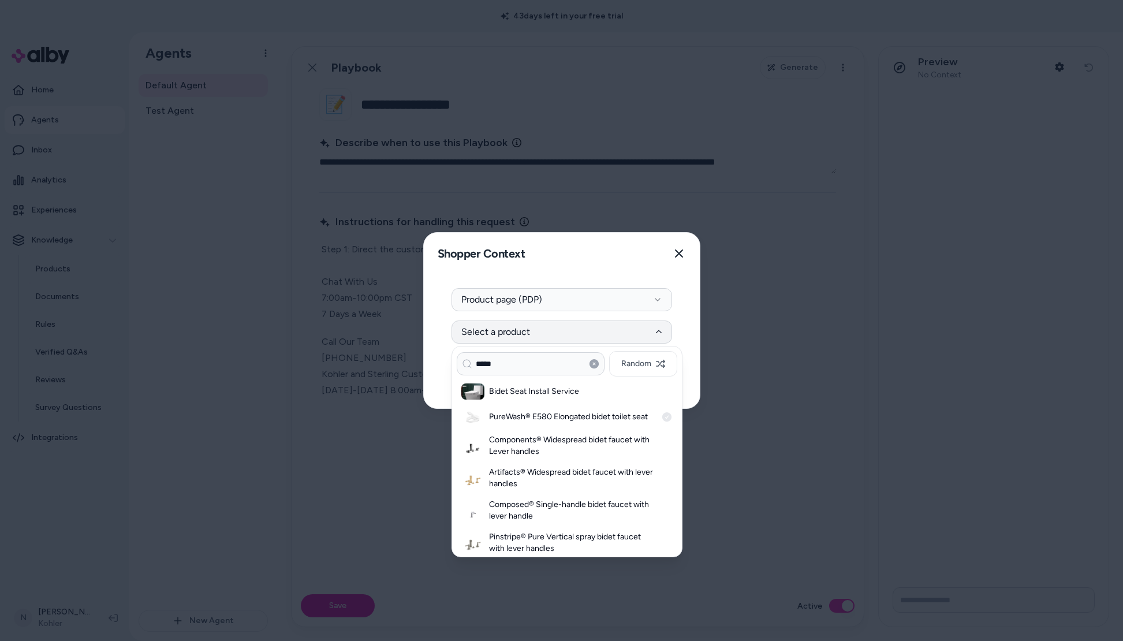
click at [546, 419] on h3 "PureWash® E580 Elongated bidet toilet seat" at bounding box center [572, 417] width 167 height 12
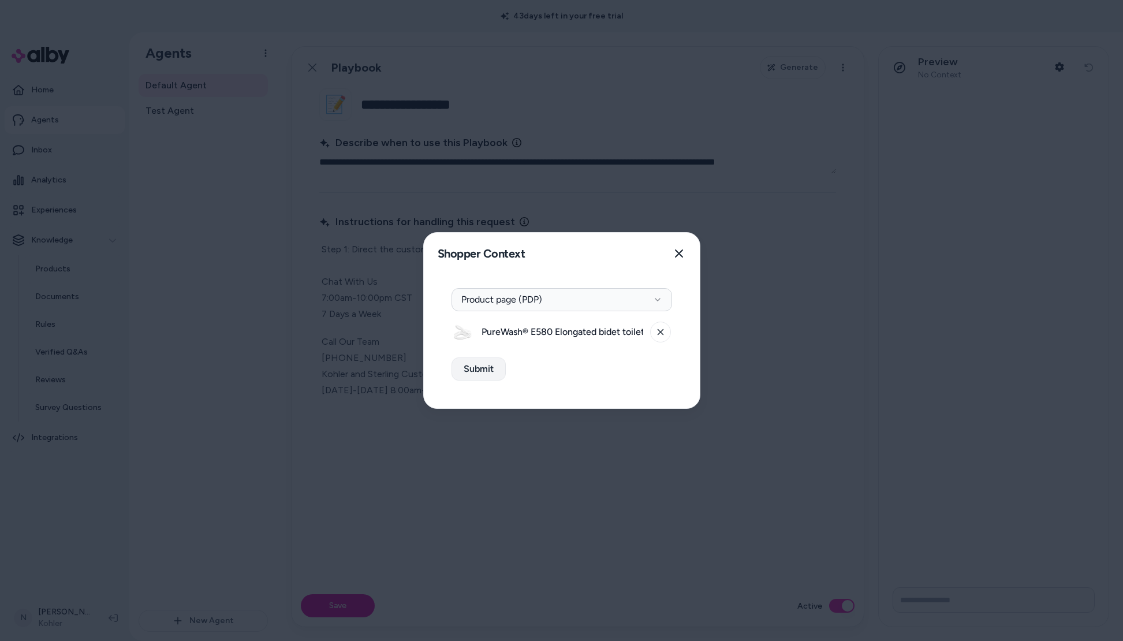
click at [479, 369] on button "Submit" at bounding box center [479, 369] width 54 height 23
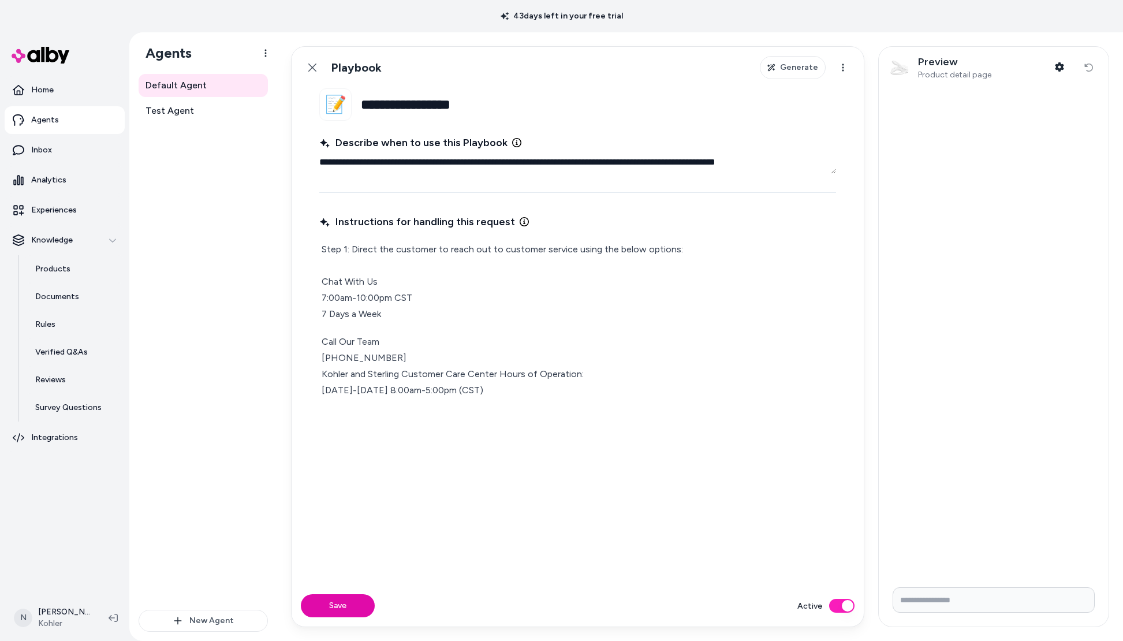
click at [955, 598] on input "Write your prompt here" at bounding box center [994, 599] width 202 height 25
type input "**********"
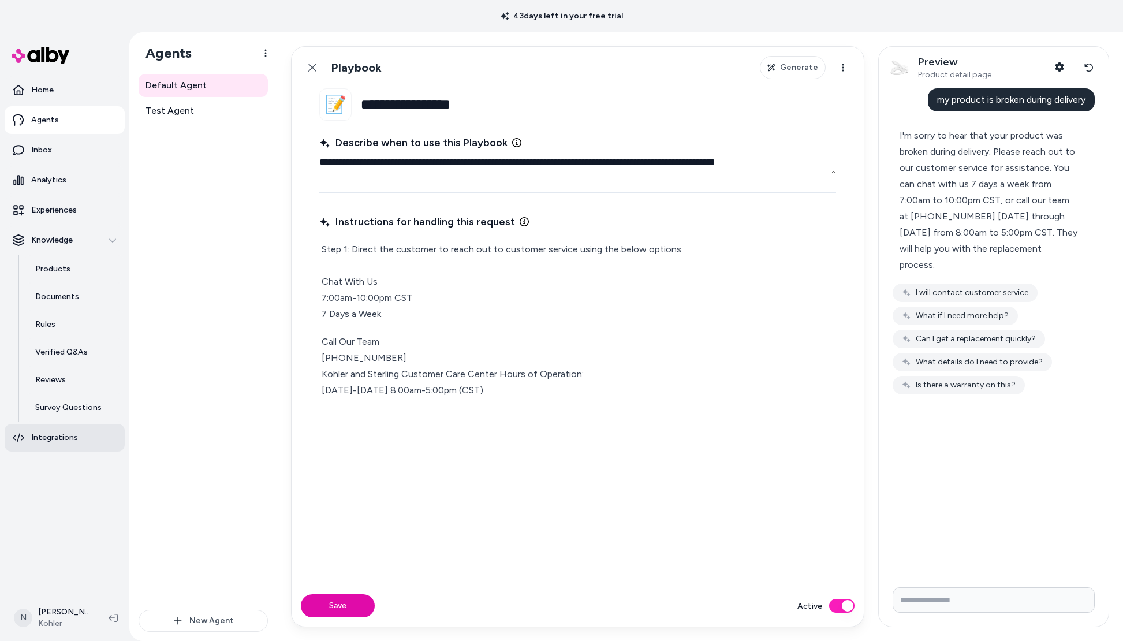
click at [45, 437] on p "Integrations" at bounding box center [54, 438] width 47 height 12
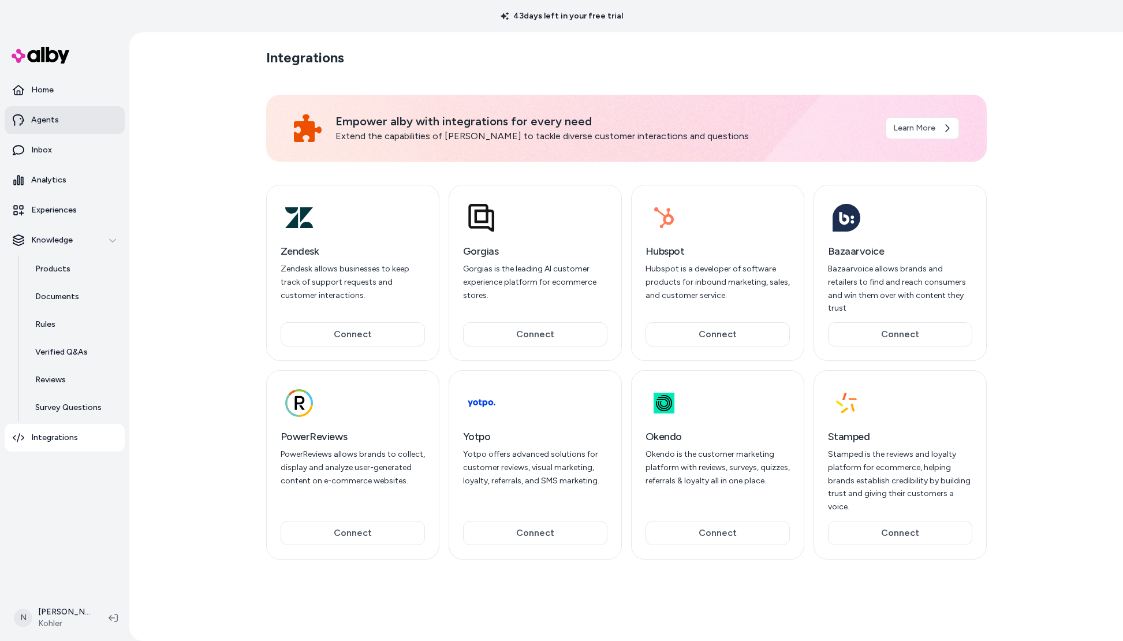
click at [64, 125] on link "Agents" at bounding box center [65, 120] width 120 height 28
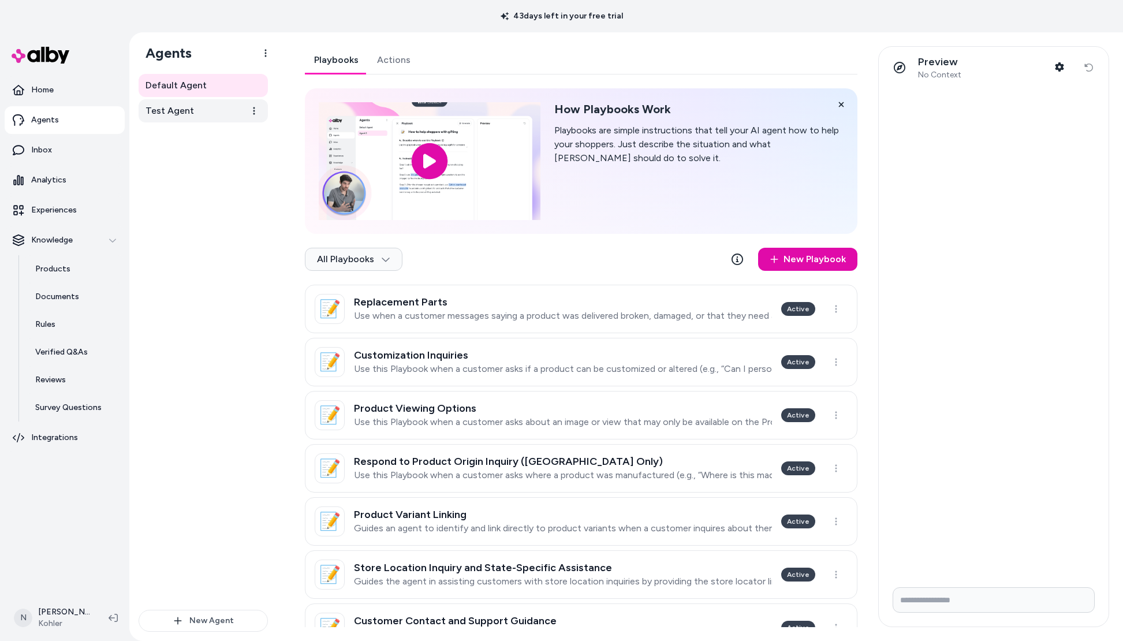
click at [197, 118] on link "Test Agent" at bounding box center [203, 110] width 129 height 23
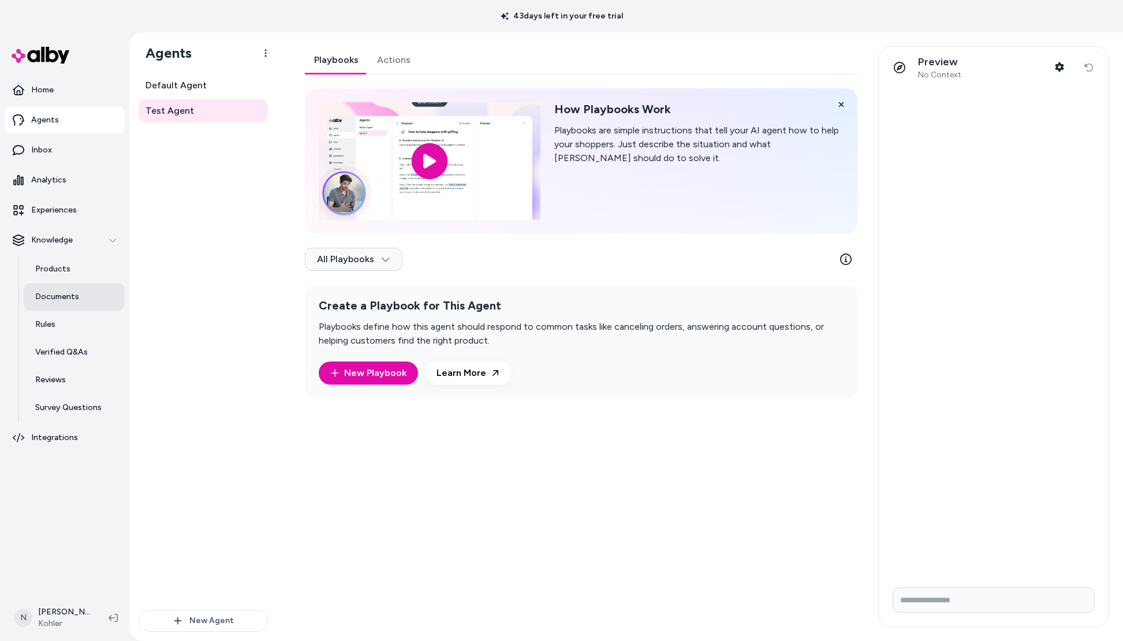
click at [102, 303] on link "Documents" at bounding box center [74, 297] width 101 height 28
click at [66, 322] on link "Rules" at bounding box center [74, 325] width 101 height 28
click at [66, 323] on link "Rules" at bounding box center [74, 325] width 101 height 28
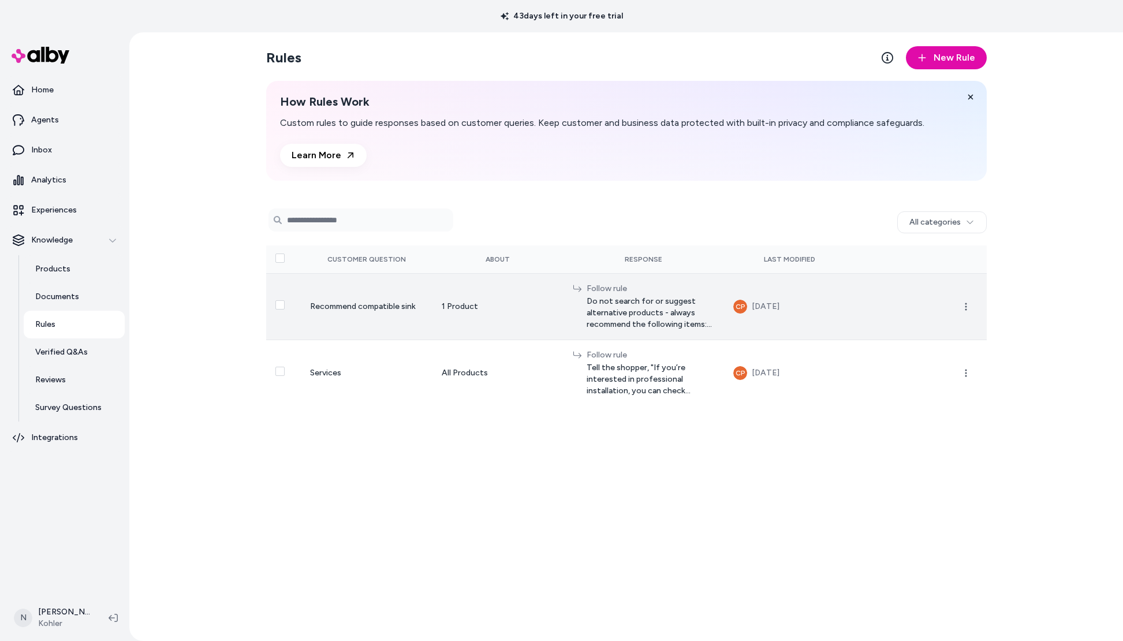
drag, startPoint x: 671, startPoint y: 313, endPoint x: 715, endPoint y: 315, distance: 44.0
click at [715, 315] on span "Do not search for or suggest alternative products - always recommend the follow…" at bounding box center [651, 313] width 128 height 35
click at [966, 306] on icon "button" at bounding box center [966, 306] width 9 height 9
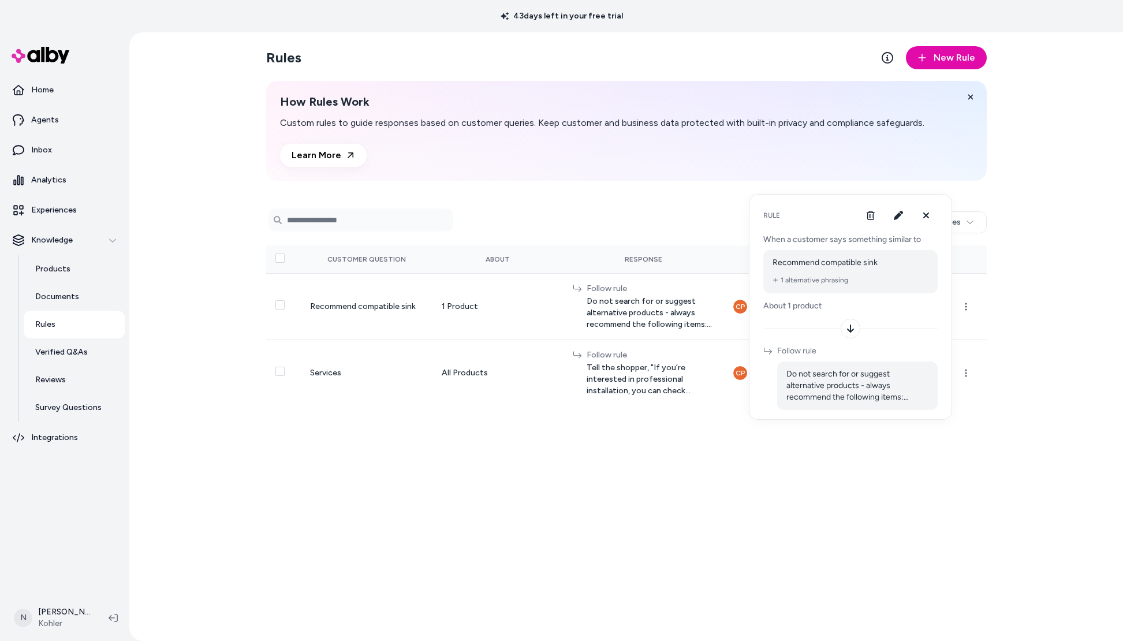
click at [1074, 120] on div "Rules New Rule How Rules Work Custom rules to guide responses based on customer…" at bounding box center [626, 336] width 994 height 609
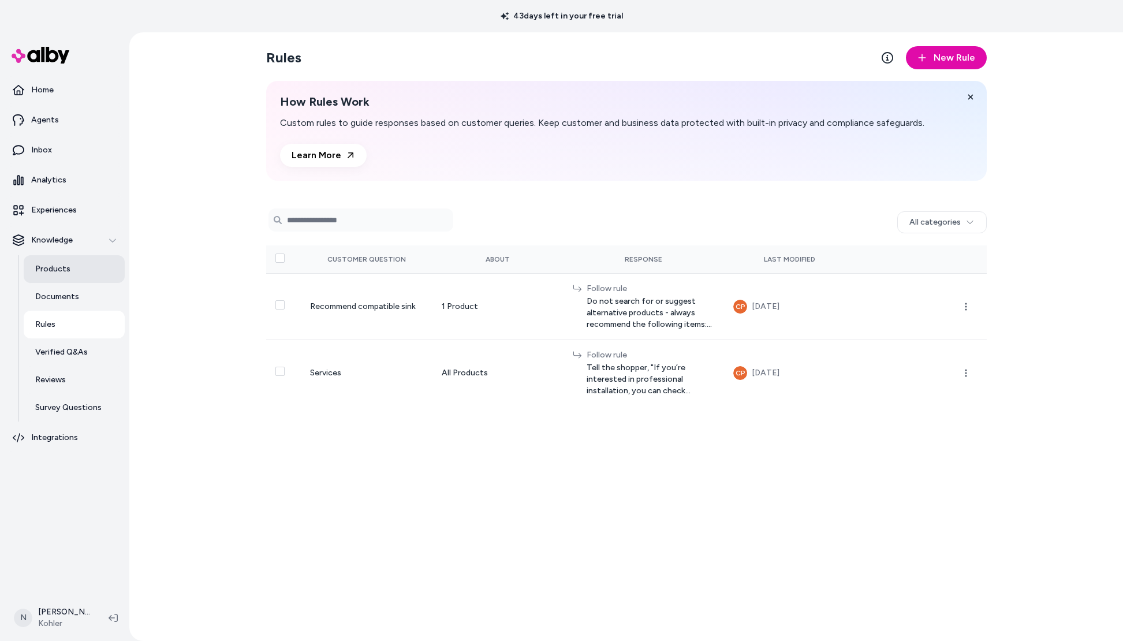
click at [64, 275] on link "Products" at bounding box center [74, 269] width 101 height 28
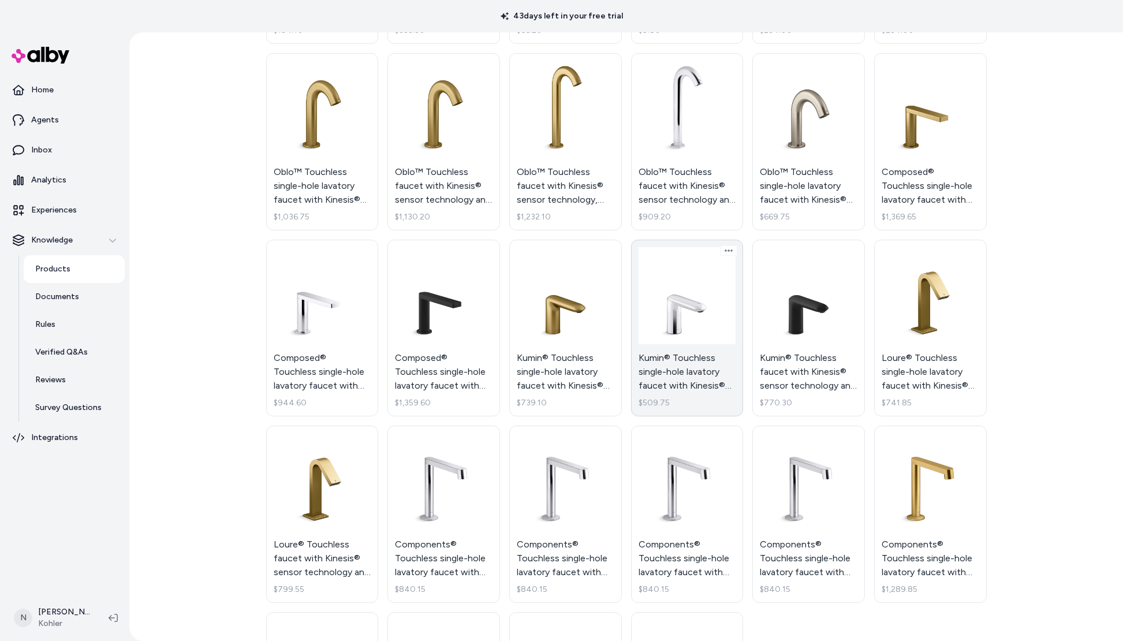
scroll to position [631, 0]
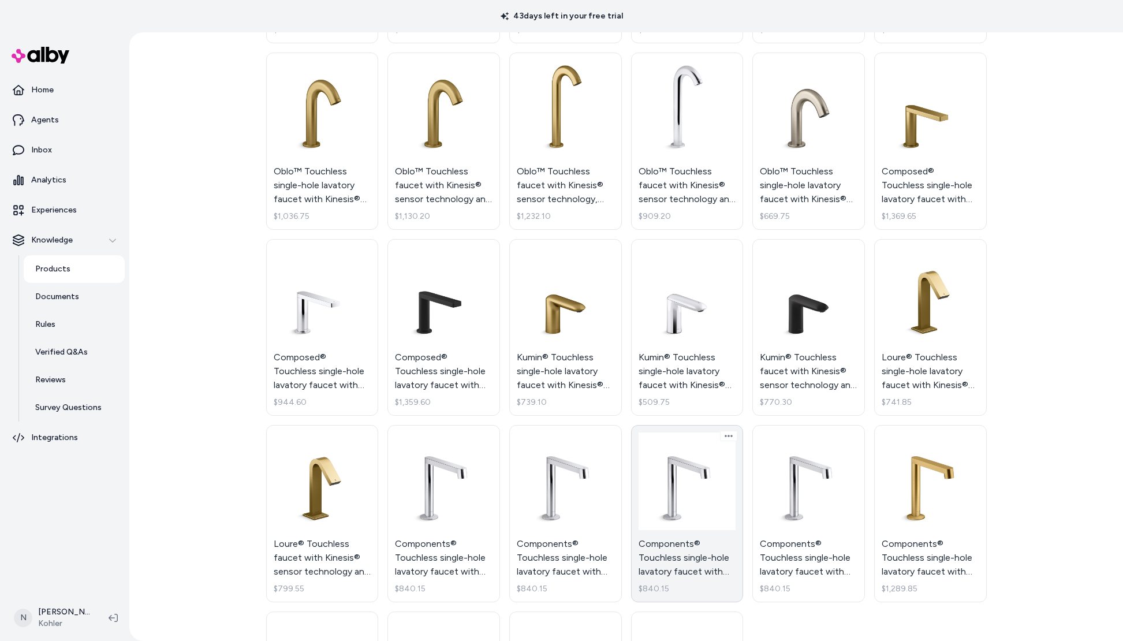
click at [697, 478] on link "Components® Touchless single-hole lavatory faucet with Kinesis® sensor technolo…" at bounding box center [687, 513] width 113 height 177
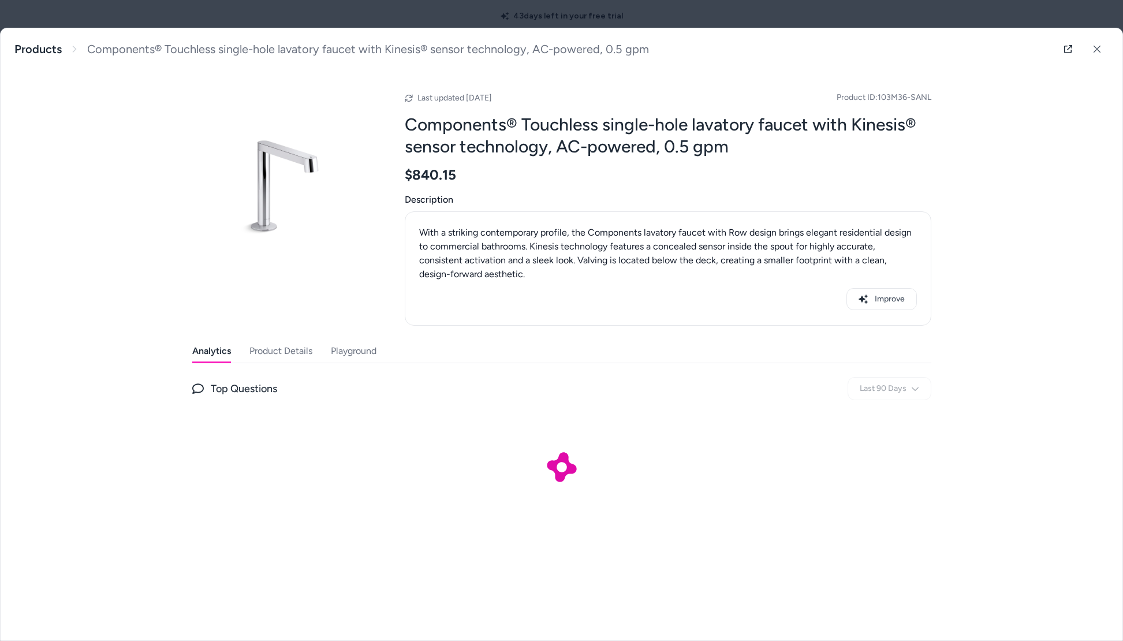
click at [260, 354] on button "Product Details" at bounding box center [281, 351] width 63 height 23
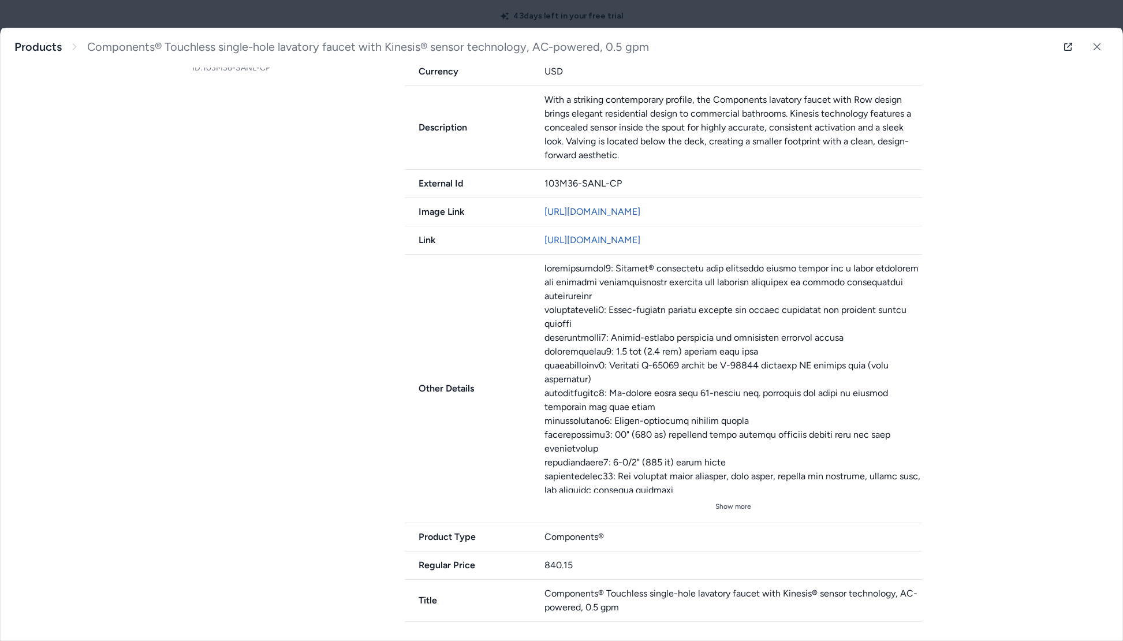
scroll to position [394, 0]
click at [733, 500] on button "Show more" at bounding box center [734, 507] width 378 height 18
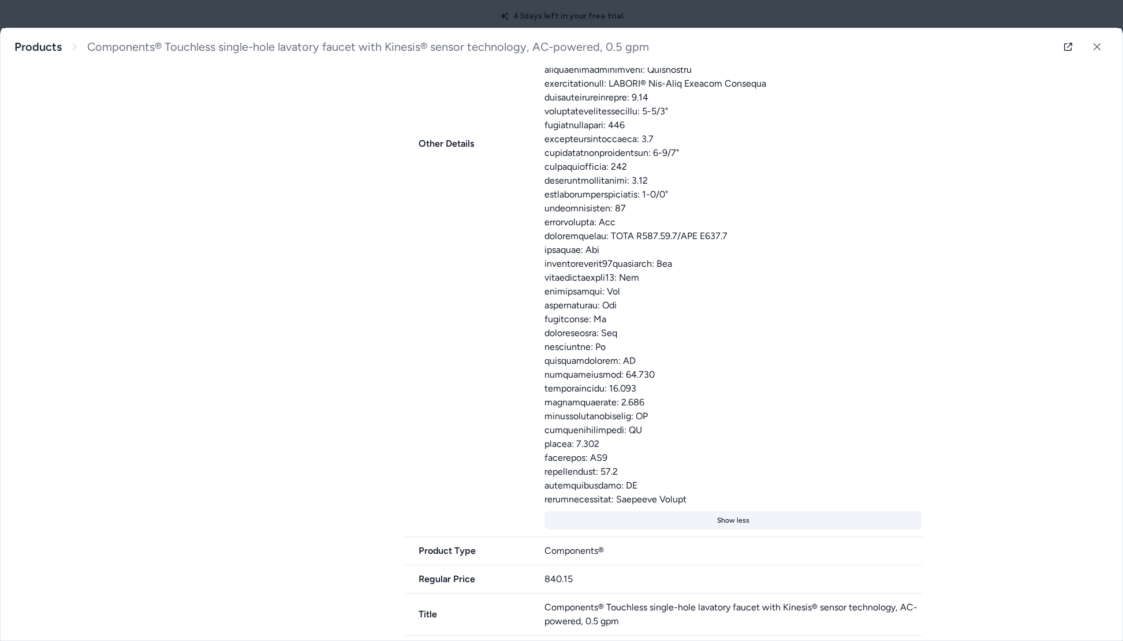
scroll to position [898, 0]
drag, startPoint x: 420, startPoint y: 535, endPoint x: 662, endPoint y: 530, distance: 242.6
click at [662, 538] on div "Product Type Components®" at bounding box center [664, 552] width 518 height 28
click at [620, 545] on div "Components®" at bounding box center [734, 552] width 378 height 14
drag, startPoint x: 545, startPoint y: 539, endPoint x: 635, endPoint y: 540, distance: 90.7
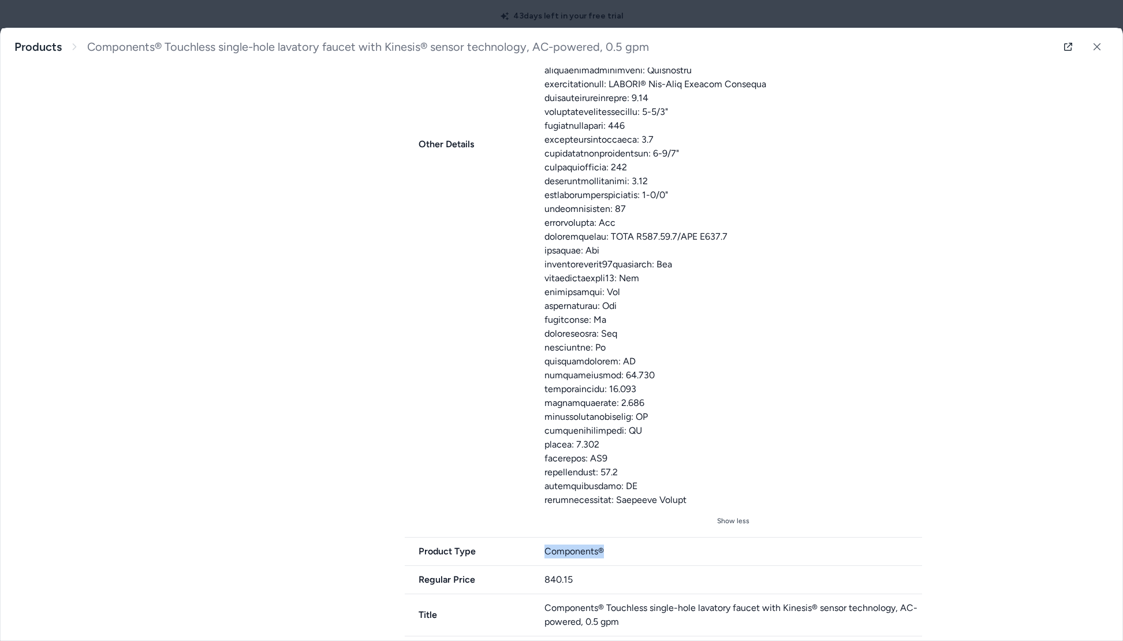
click at [635, 545] on div "Components®" at bounding box center [734, 552] width 378 height 14
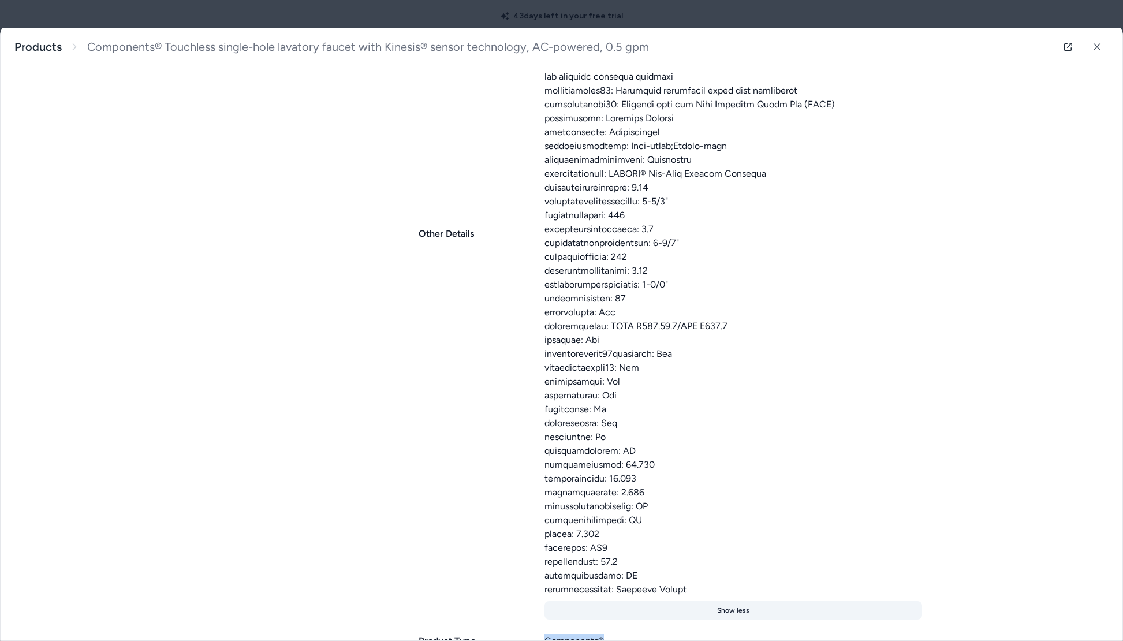
scroll to position [807, 0]
click at [1096, 44] on icon at bounding box center [1097, 47] width 8 height 8
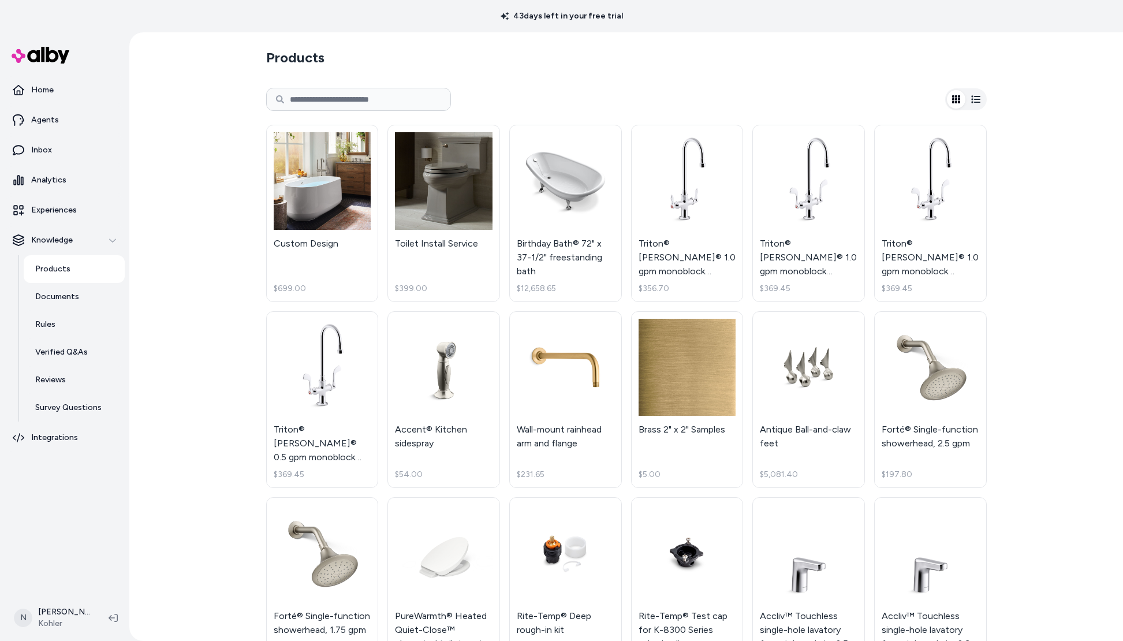
click at [349, 100] on input at bounding box center [358, 99] width 185 height 23
paste input "*******"
type input "*******"
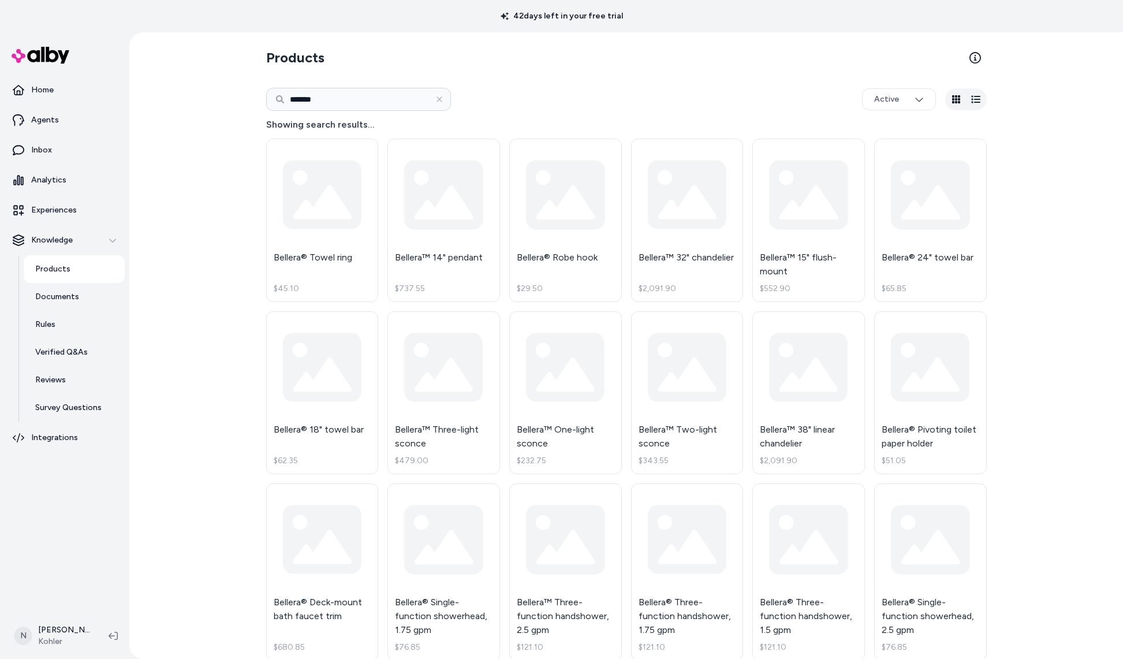
type input "*******"
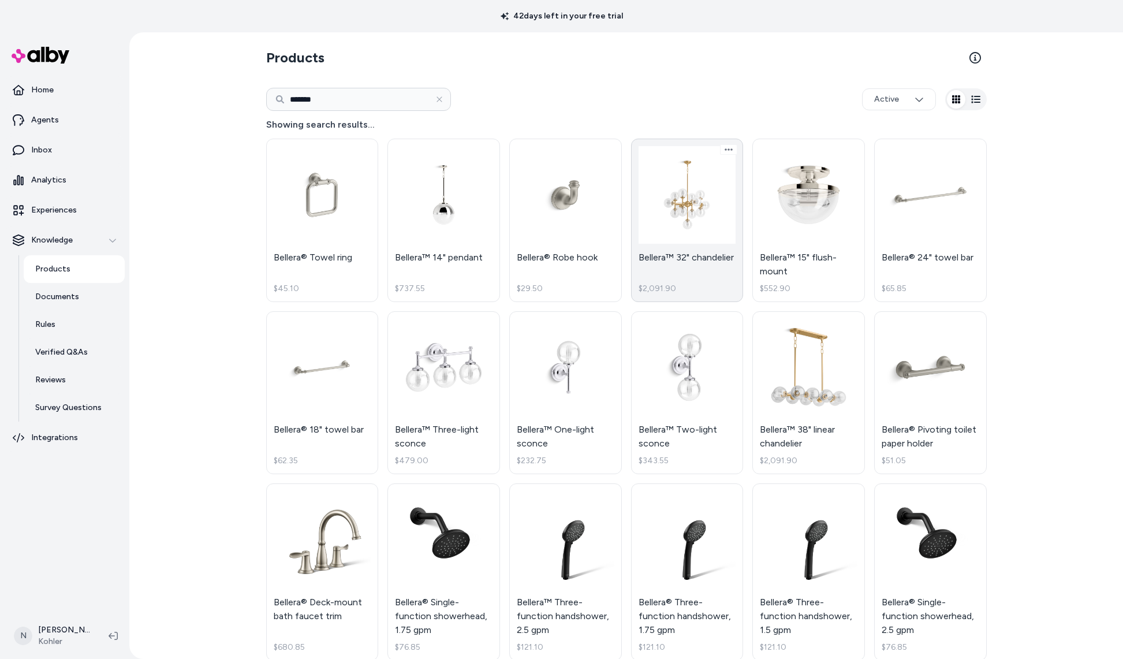
click at [683, 210] on link "Bellera™ 32" chandelier $2,091.90" at bounding box center [687, 220] width 113 height 163
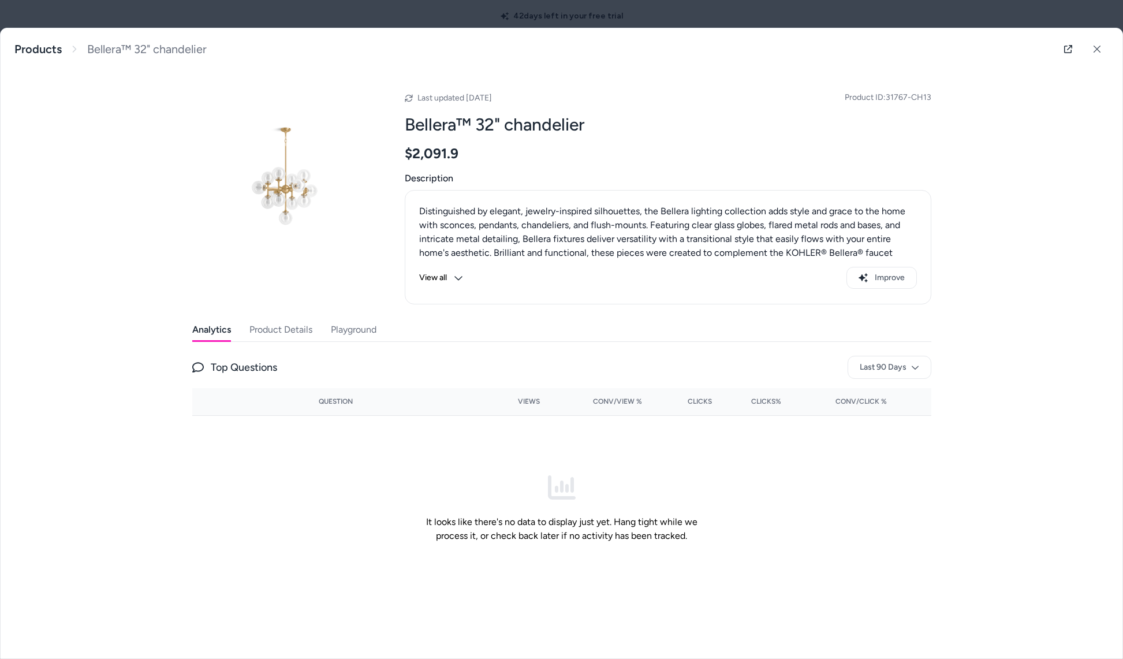
click at [288, 327] on button "Product Details" at bounding box center [281, 329] width 63 height 23
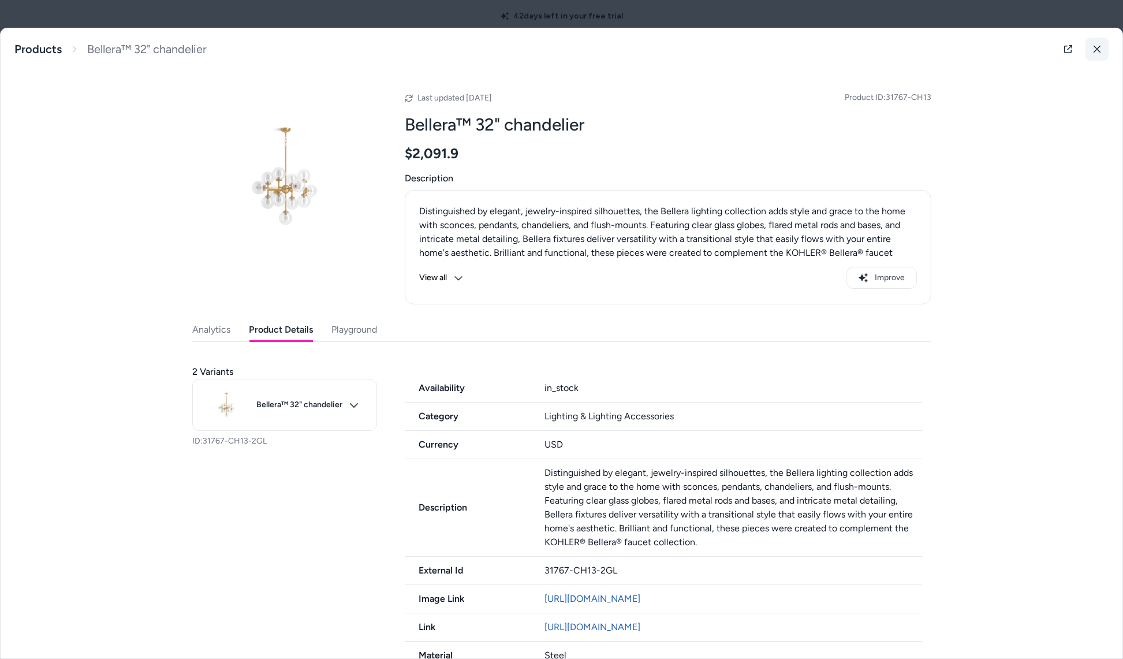
click at [1101, 51] on icon at bounding box center [1097, 49] width 8 height 8
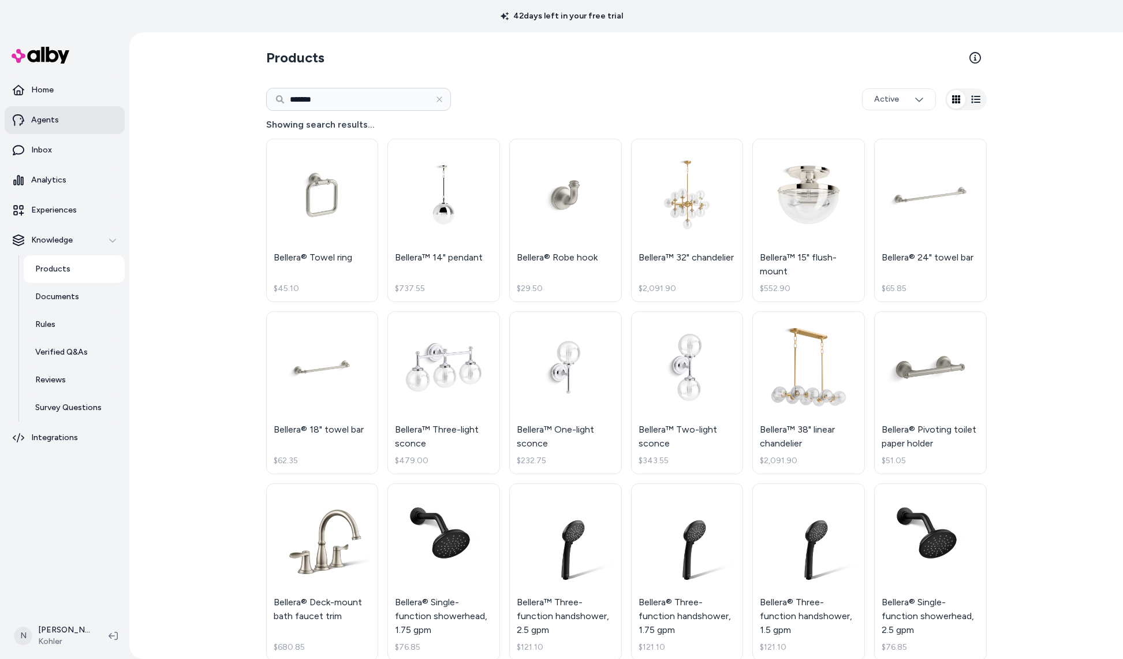
click at [49, 118] on p "Agents" at bounding box center [45, 120] width 28 height 12
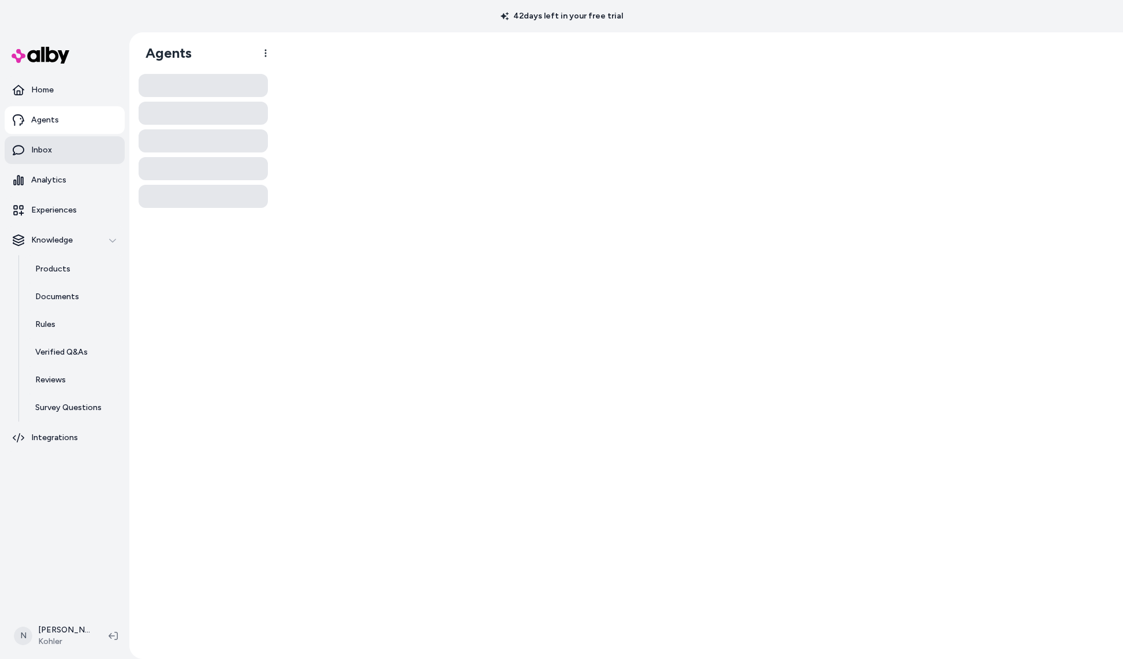
click at [44, 144] on link "Inbox" at bounding box center [65, 150] width 120 height 28
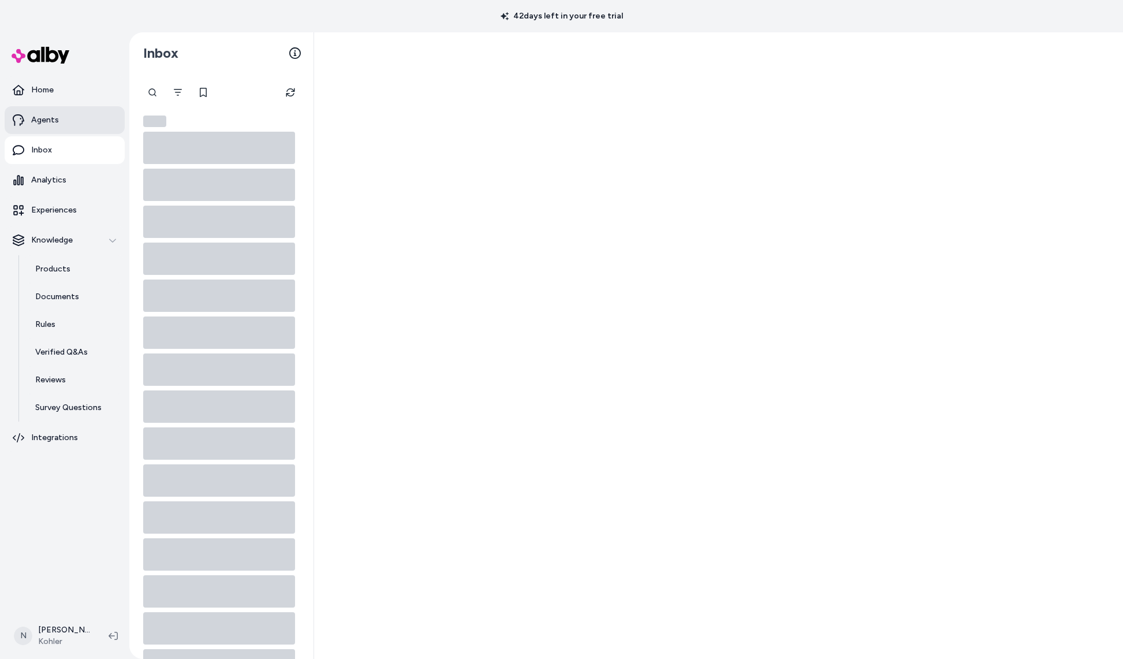
click at [47, 114] on link "Agents" at bounding box center [65, 120] width 120 height 28
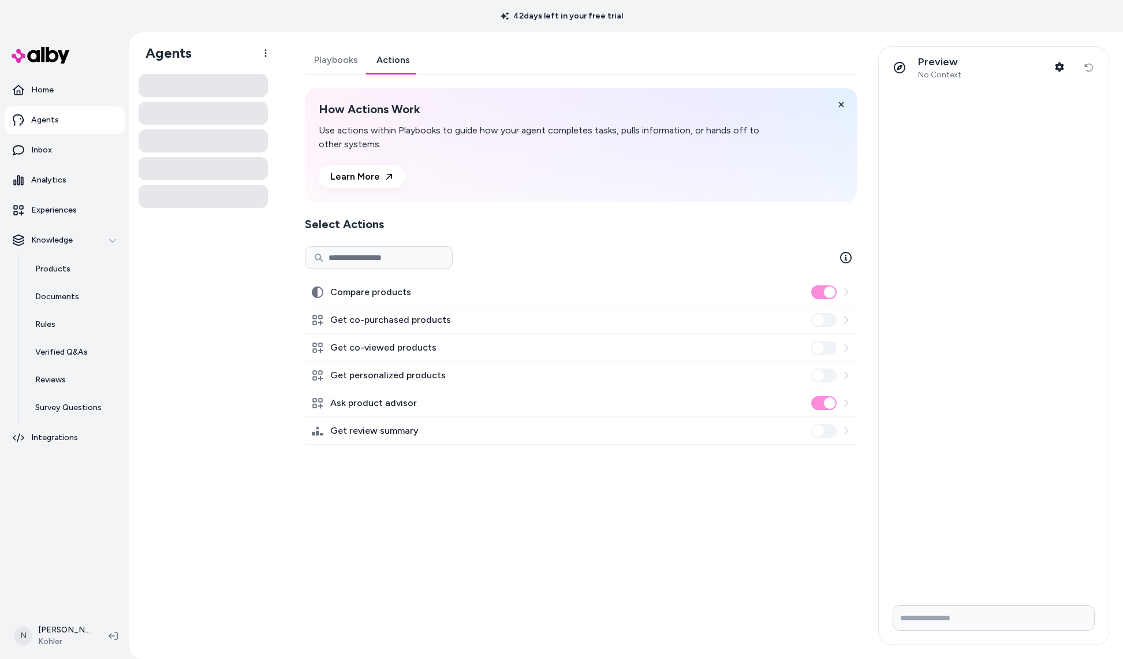
click at [381, 63] on link "Actions" at bounding box center [393, 60] width 52 height 28
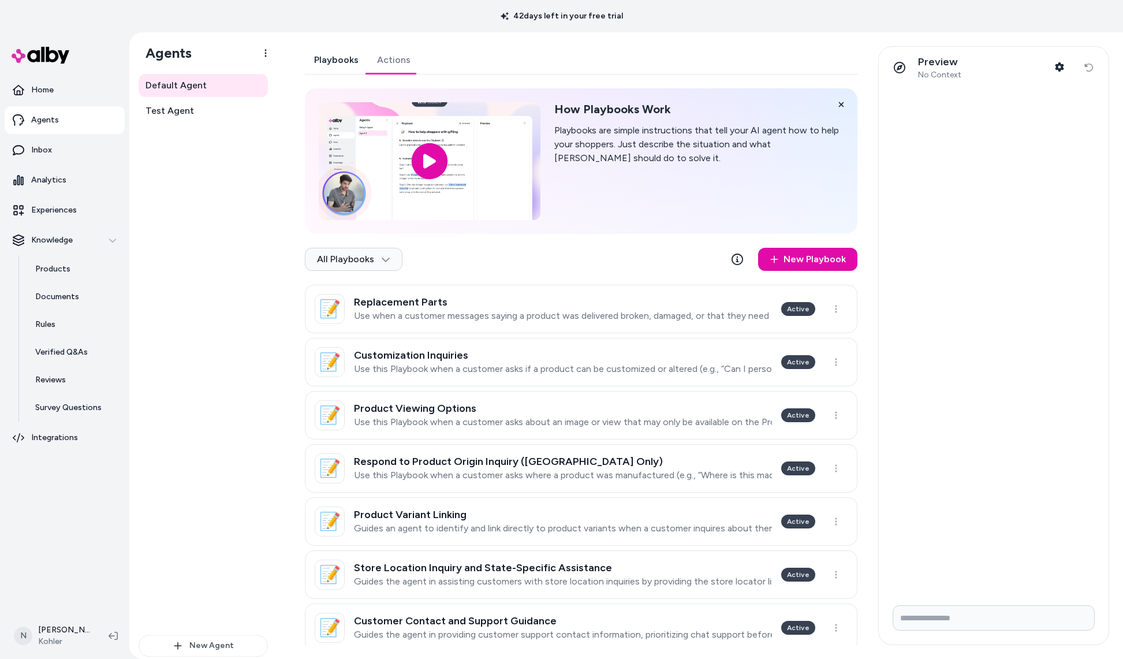
click at [341, 61] on link "Playbooks" at bounding box center [336, 60] width 63 height 28
click at [802, 256] on link "New Playbook" at bounding box center [807, 259] width 99 height 23
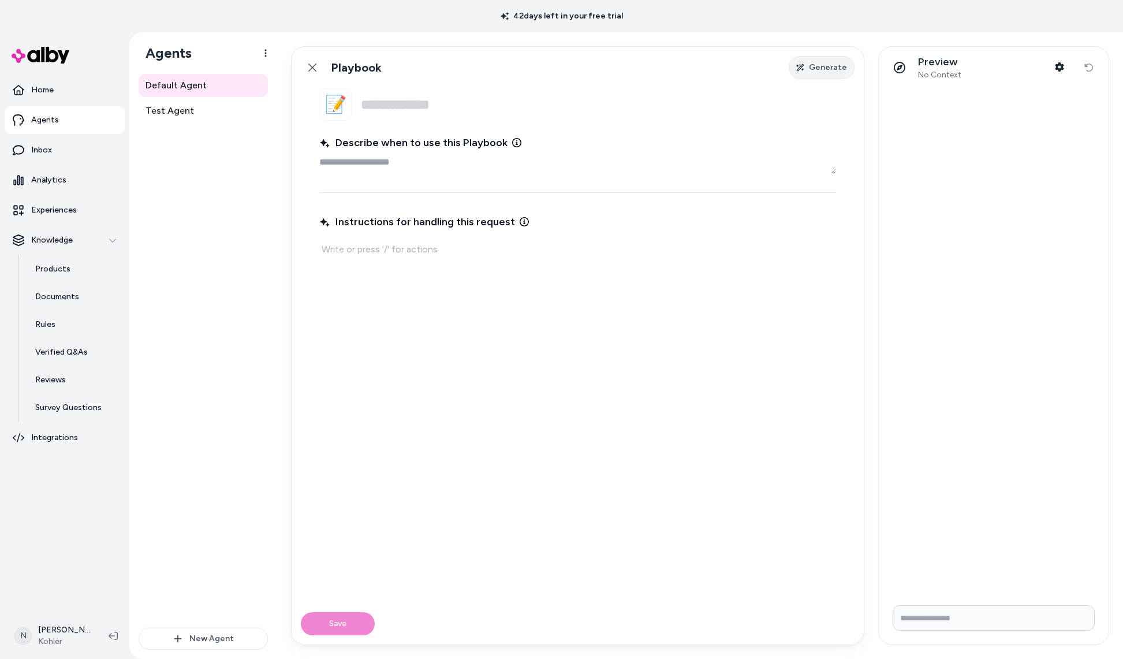
click at [825, 68] on span "Generate" at bounding box center [828, 68] width 38 height 12
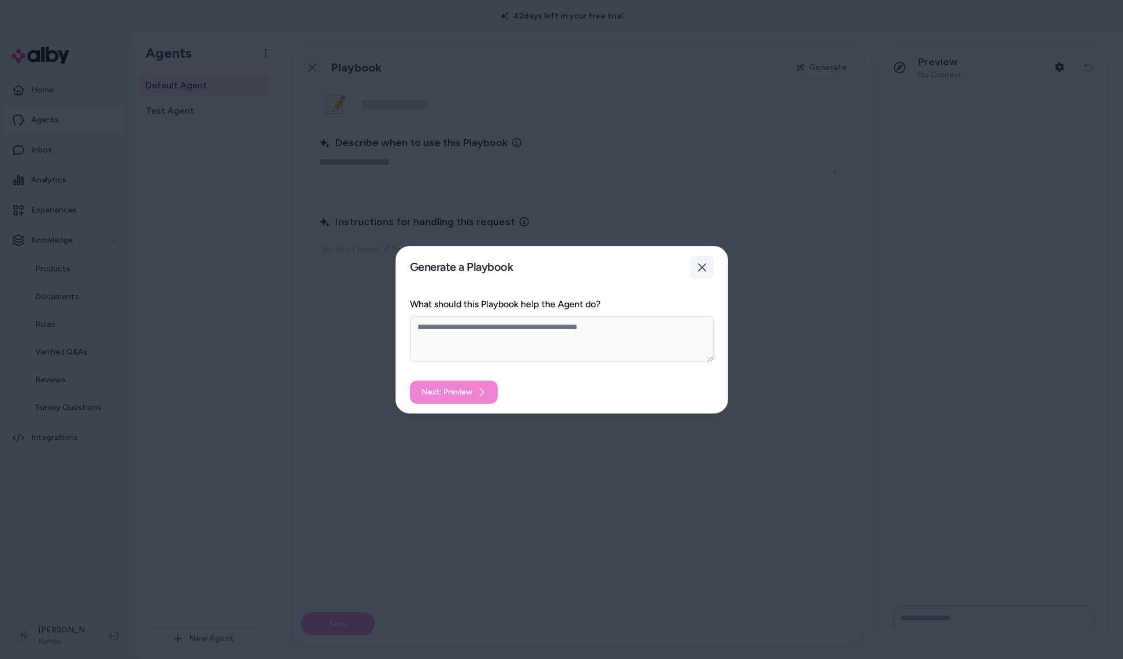
click at [707, 263] on button "Close" at bounding box center [702, 267] width 23 height 23
type textarea "*"
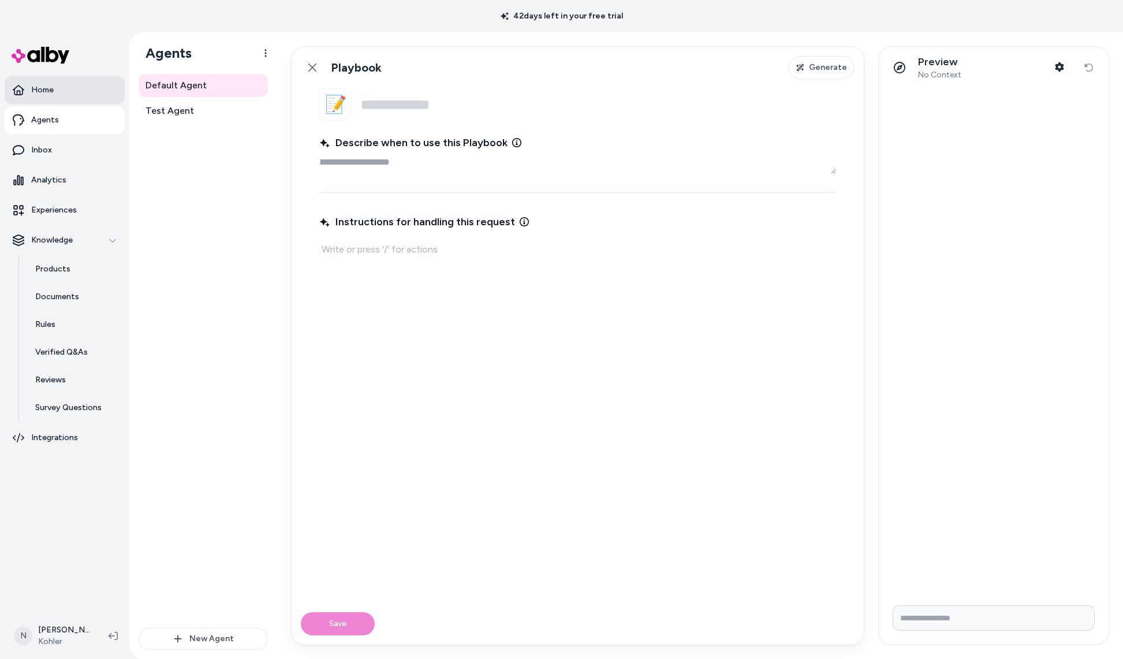
click at [62, 87] on link "Home" at bounding box center [65, 90] width 120 height 28
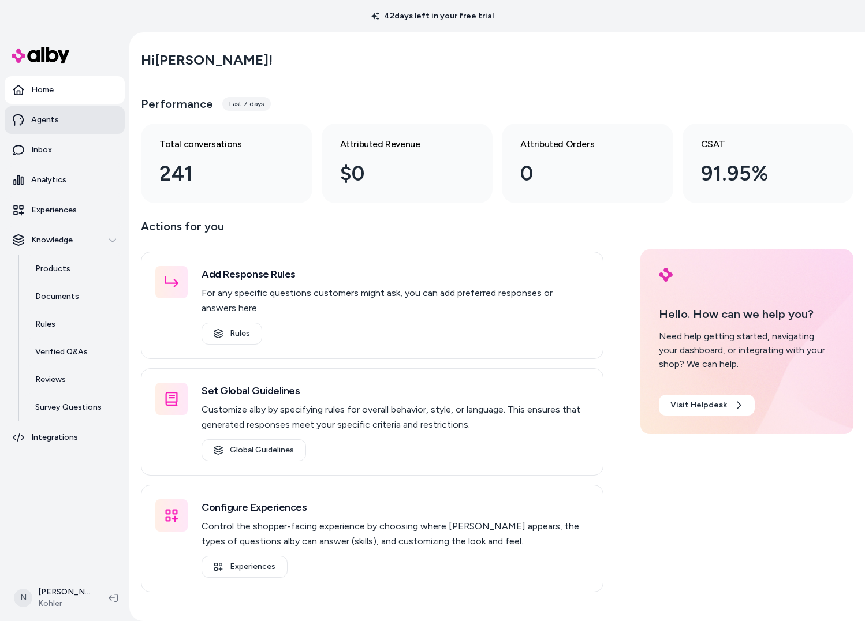
click at [89, 122] on link "Agents" at bounding box center [65, 120] width 120 height 28
